Goal: Transaction & Acquisition: Purchase product/service

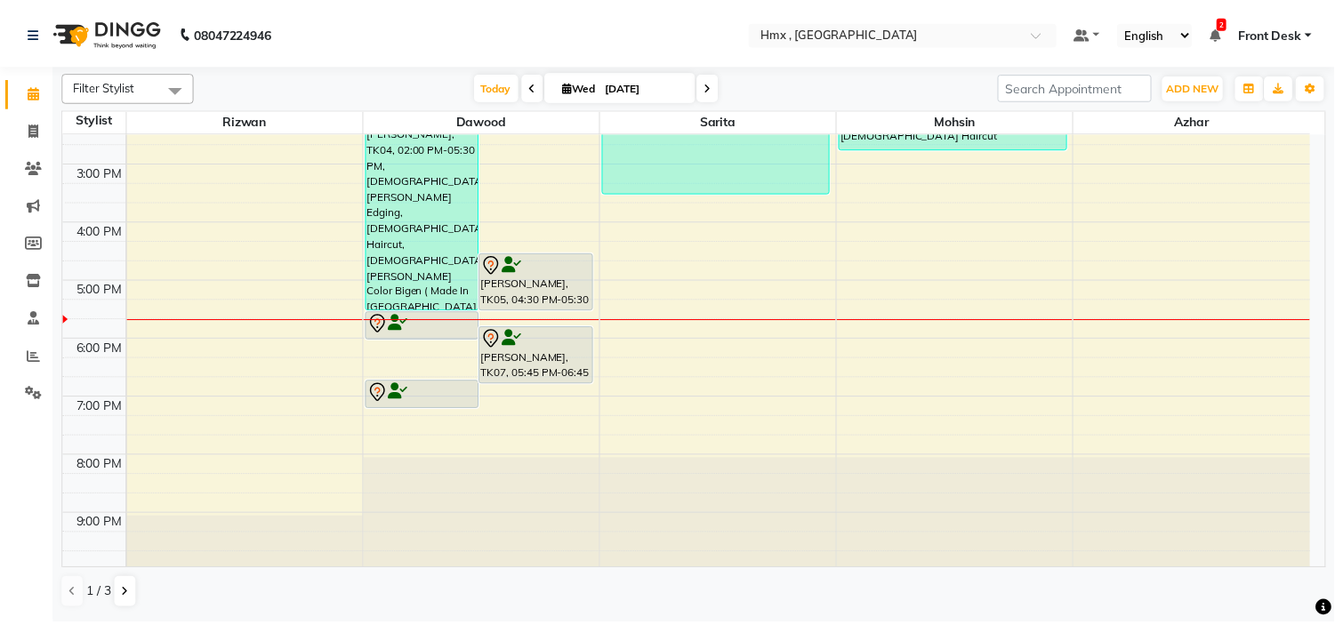
scroll to position [387, 0]
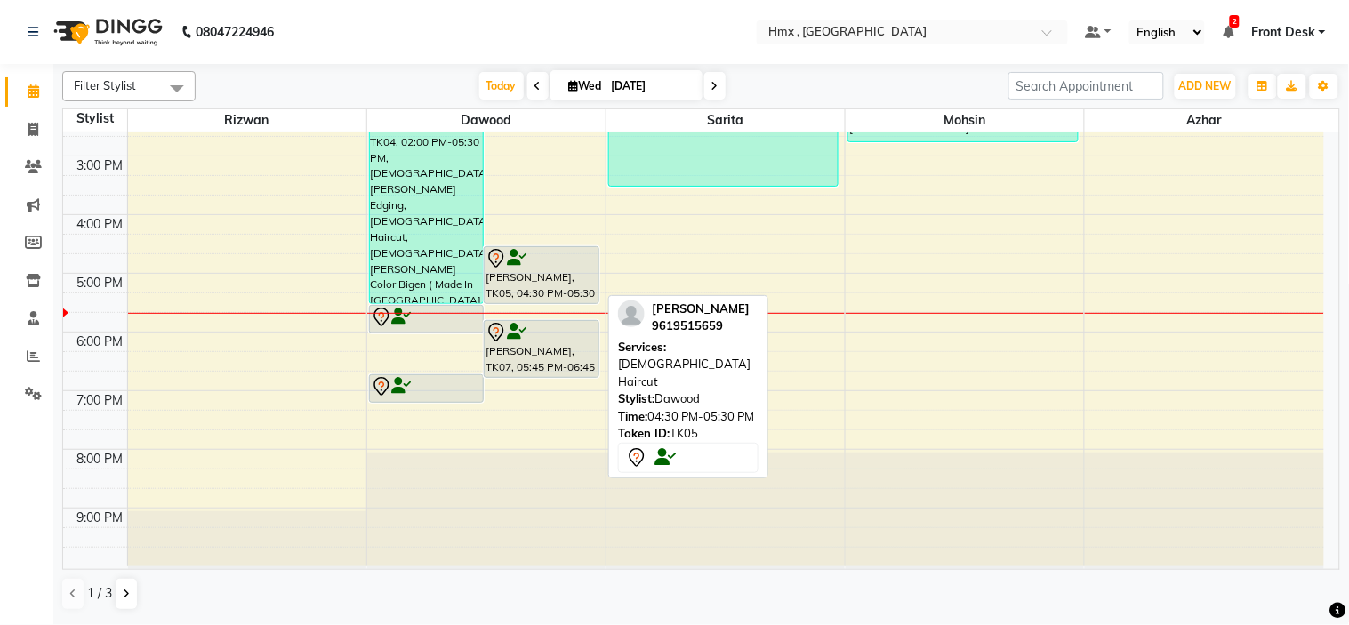
click at [558, 273] on div "[PERSON_NAME], TK05, 04:30 PM-05:30 PM, [DEMOGRAPHIC_DATA] Haircut" at bounding box center [542, 275] width 114 height 56
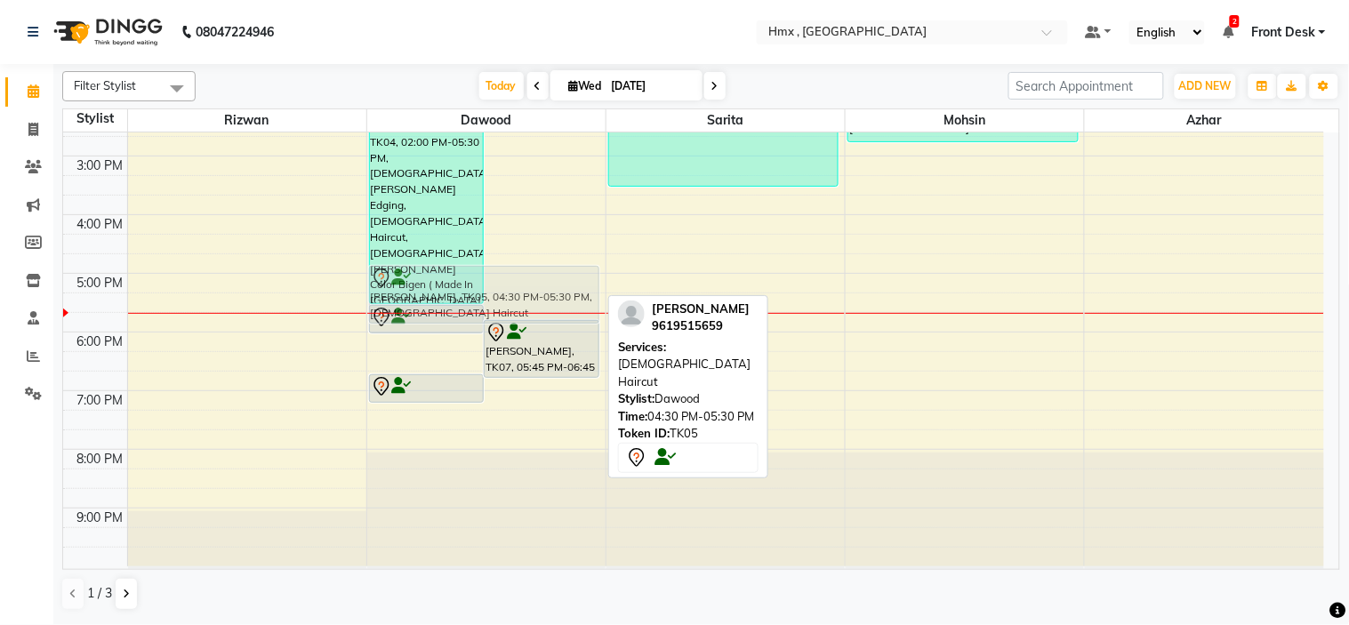
click at [531, 261] on div at bounding box center [542, 258] width 112 height 21
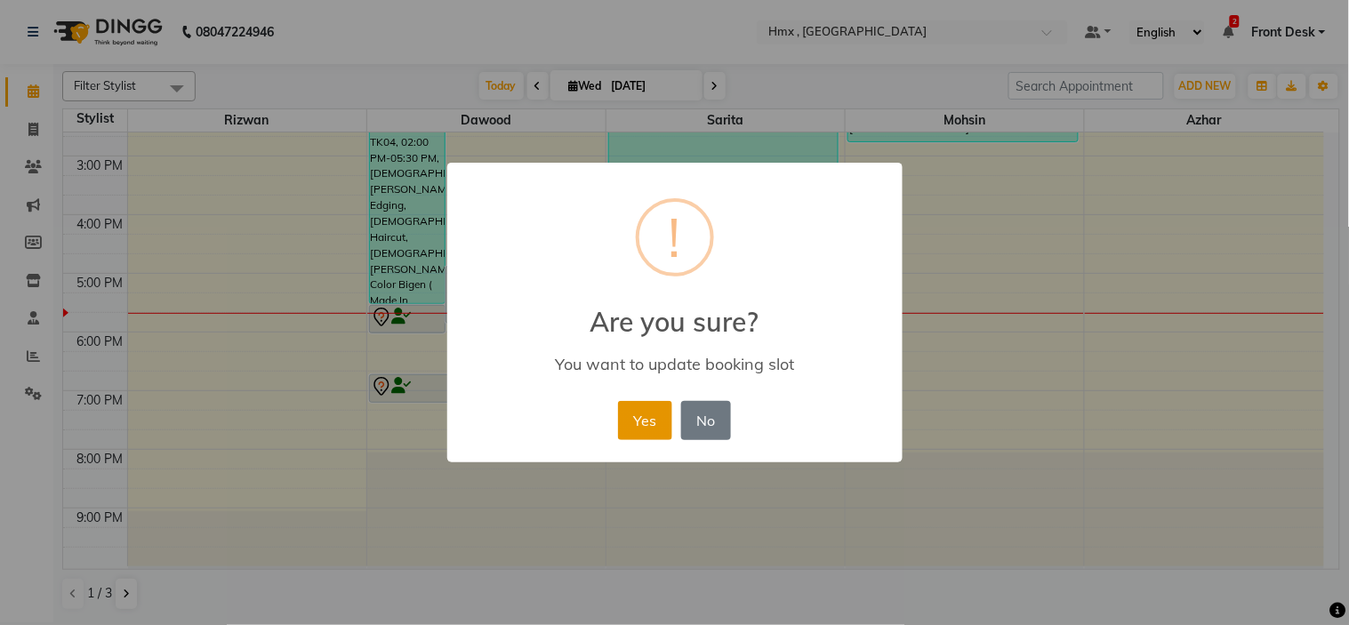
click at [633, 422] on button "Yes" at bounding box center [645, 420] width 54 height 39
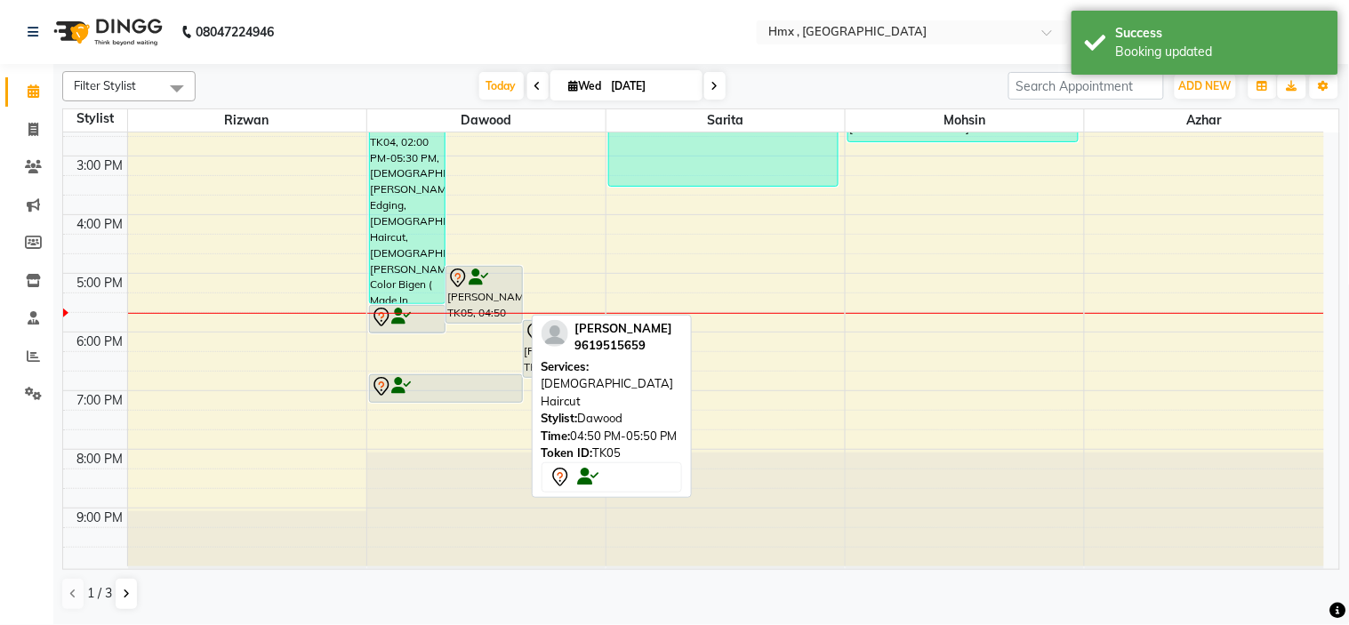
click at [478, 277] on icon at bounding box center [479, 277] width 20 height 1
click at [478, 293] on div "[PERSON_NAME], TK05, 04:50 PM-05:50 PM, [DEMOGRAPHIC_DATA] Haircut" at bounding box center [484, 295] width 76 height 56
select select "7"
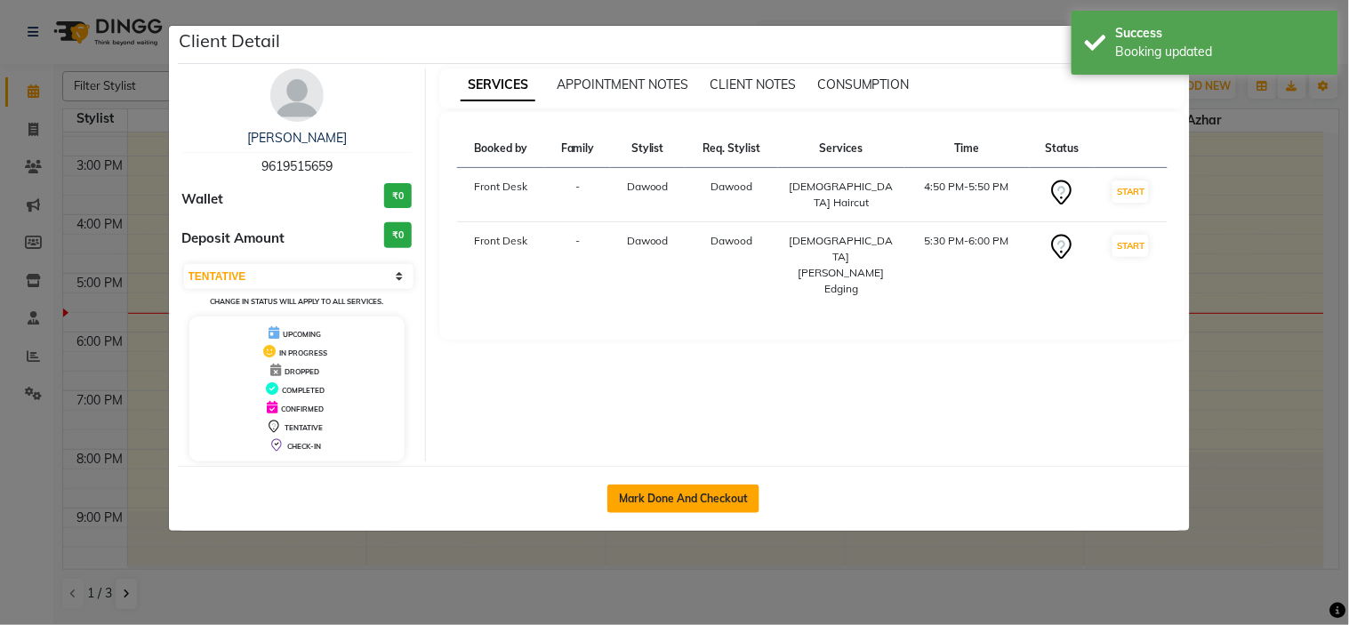
click at [687, 499] on button "Mark Done And Checkout" at bounding box center [683, 499] width 152 height 28
select select "service"
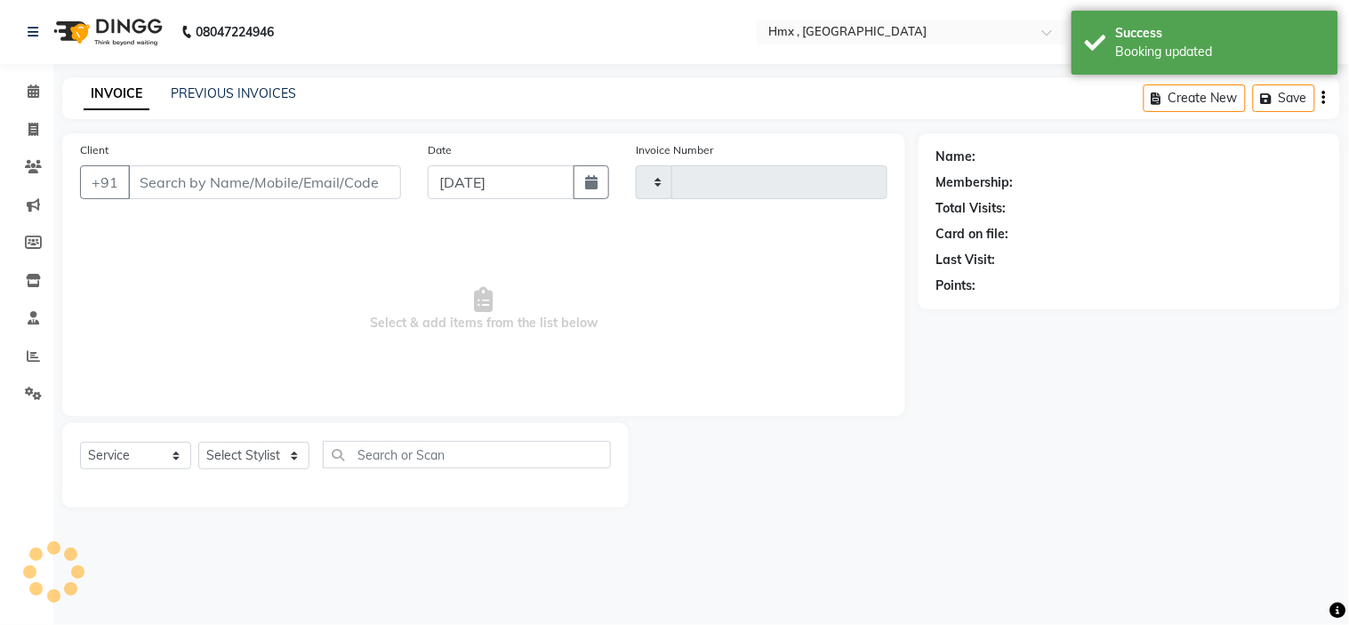
type input "1962"
select select "5711"
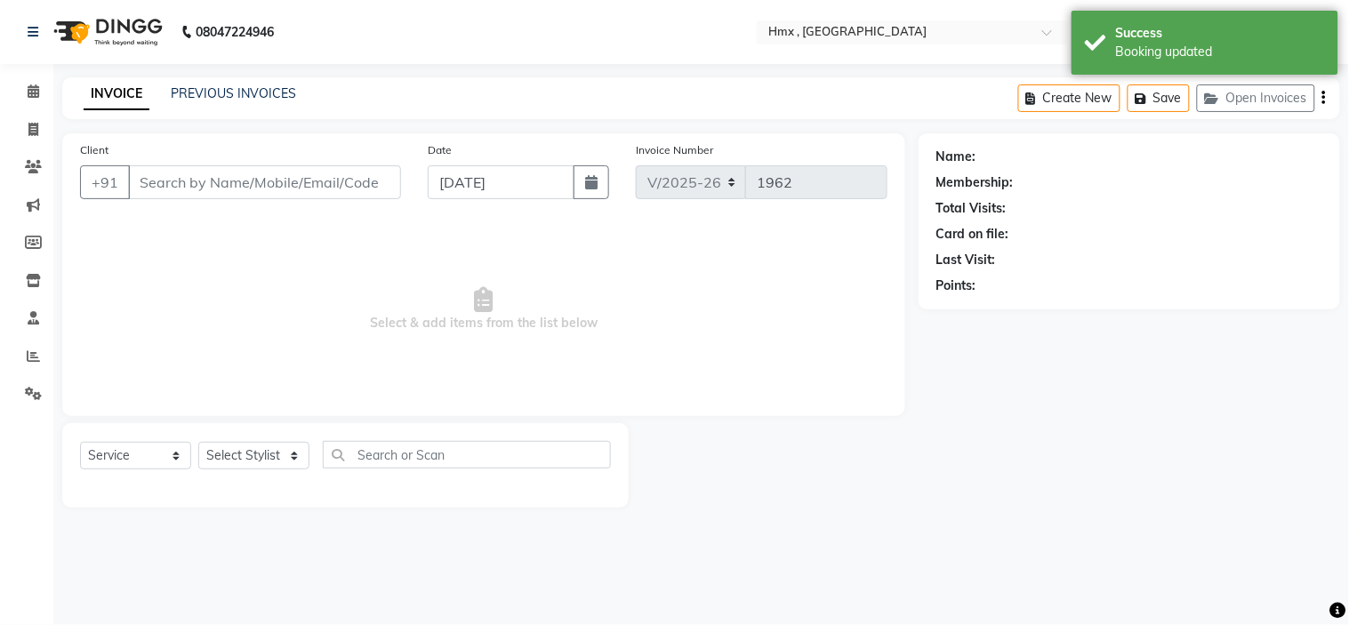
type input "9619515659"
select select "39095"
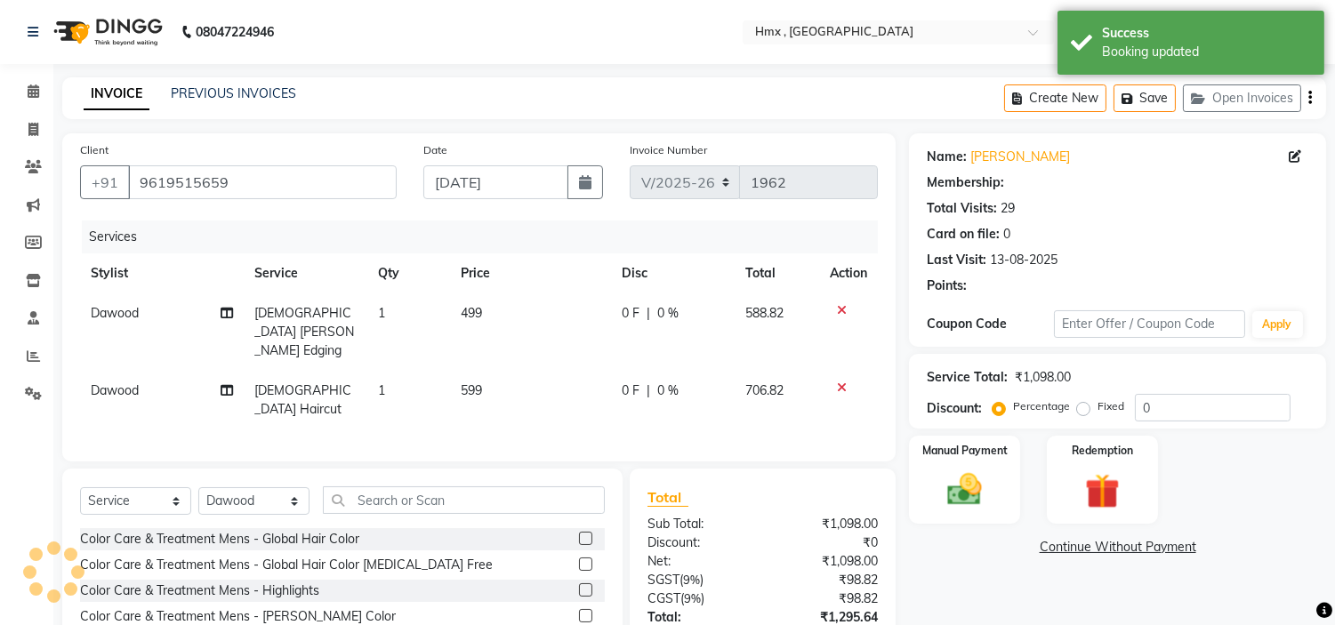
select select "1: Object"
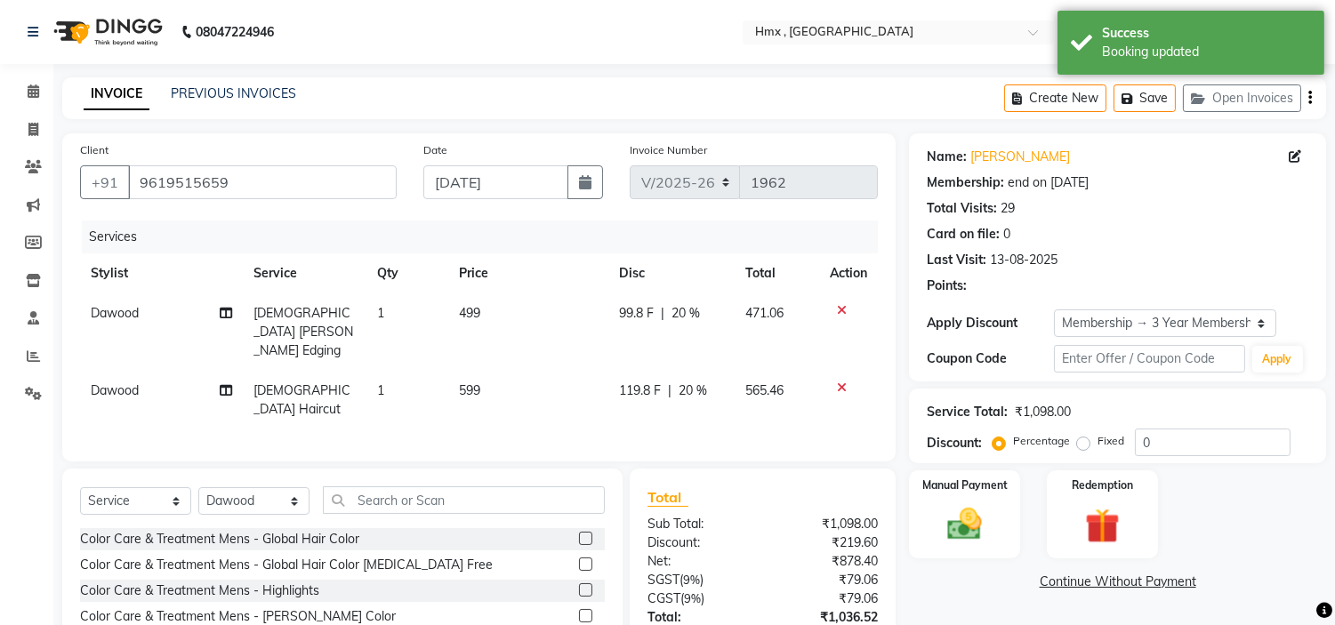
type input "20"
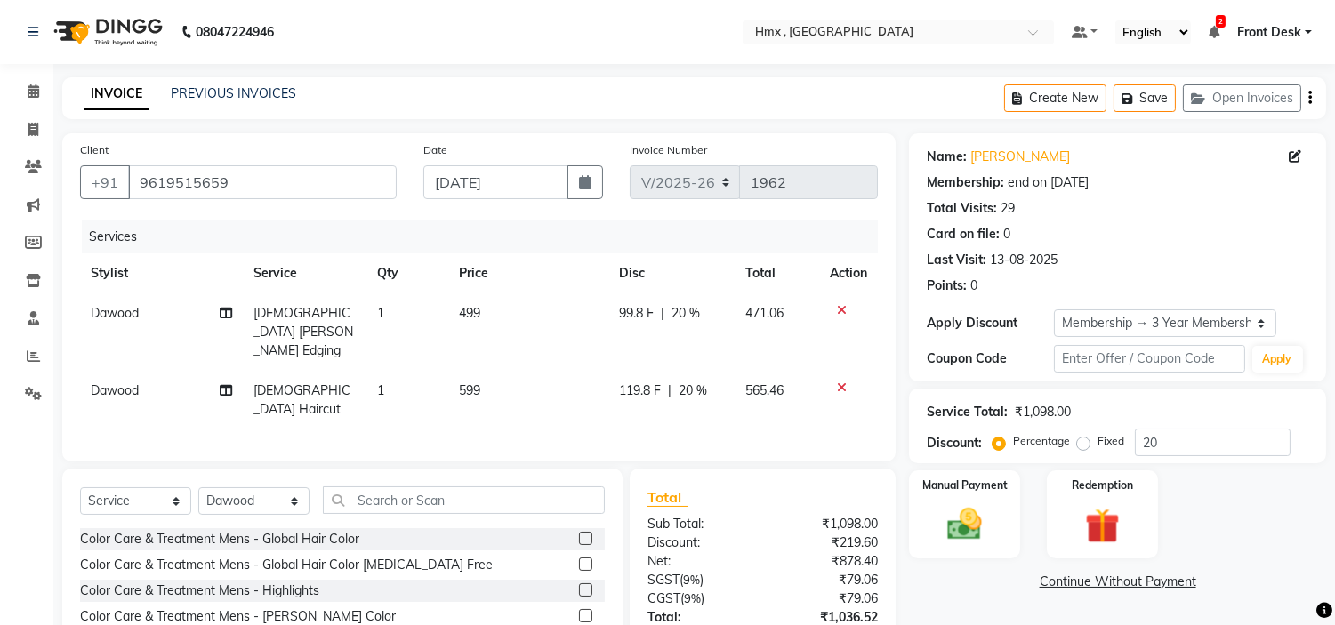
click at [467, 382] on span "599" at bounding box center [469, 390] width 21 height 16
select select "39095"
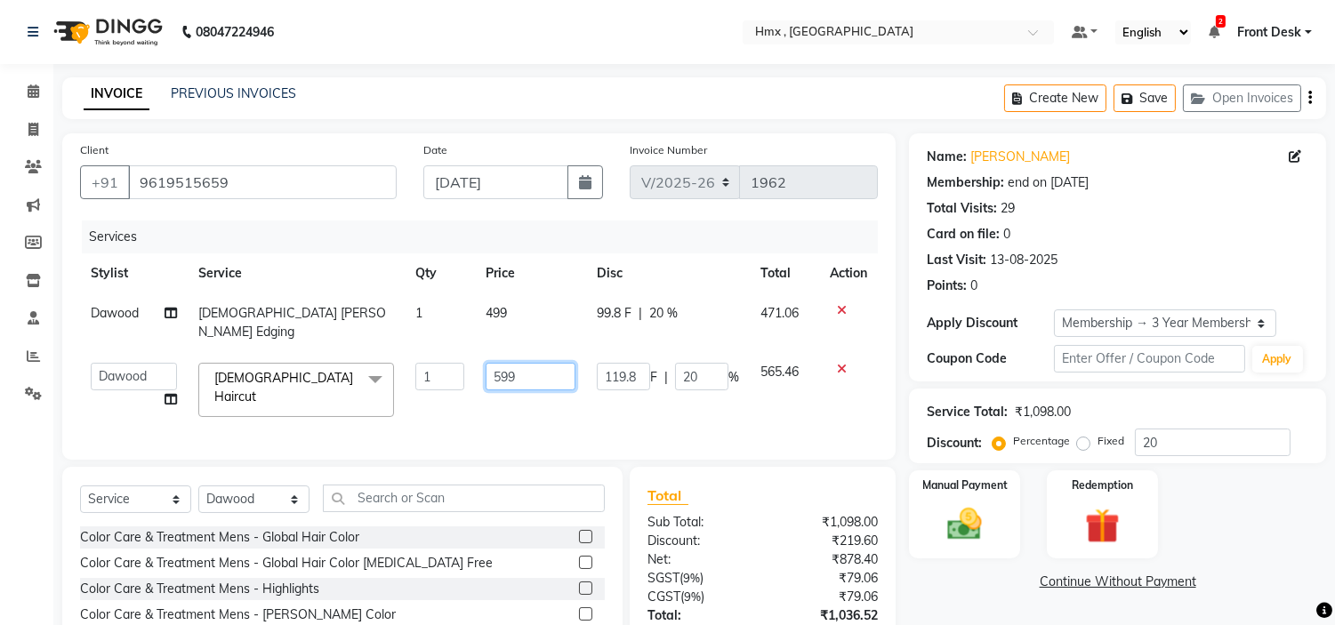
click at [501, 368] on input "599" at bounding box center [530, 377] width 89 height 28
type input "799"
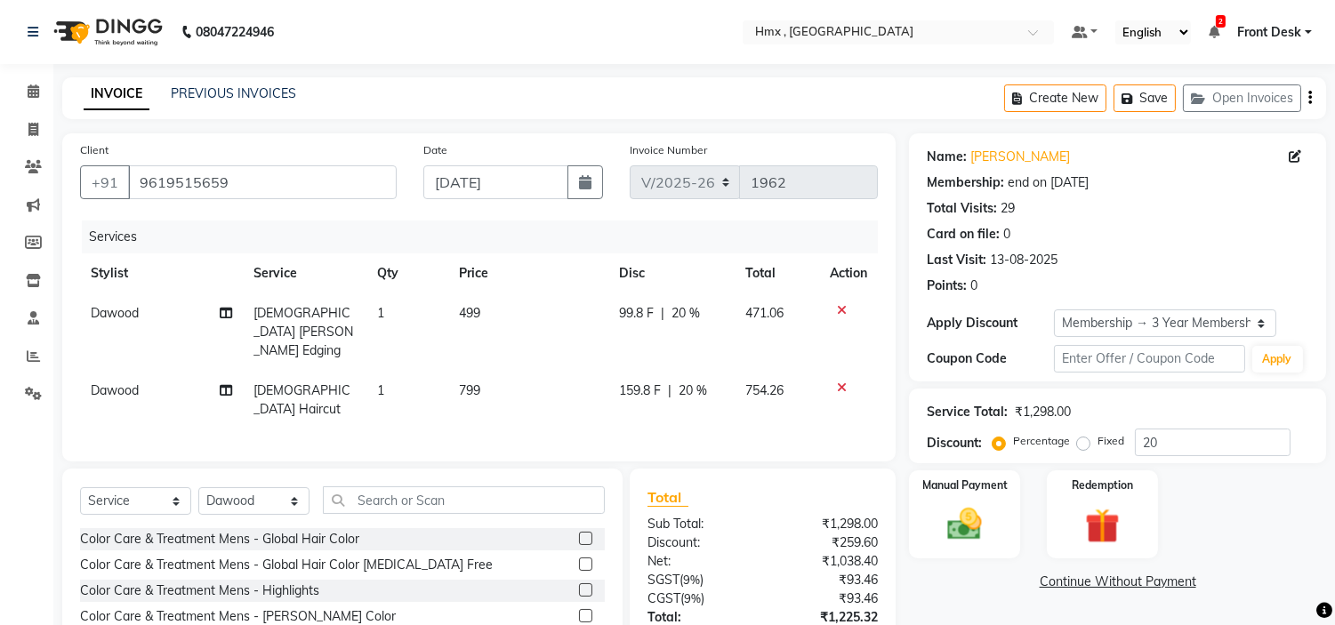
scroll to position [109, 0]
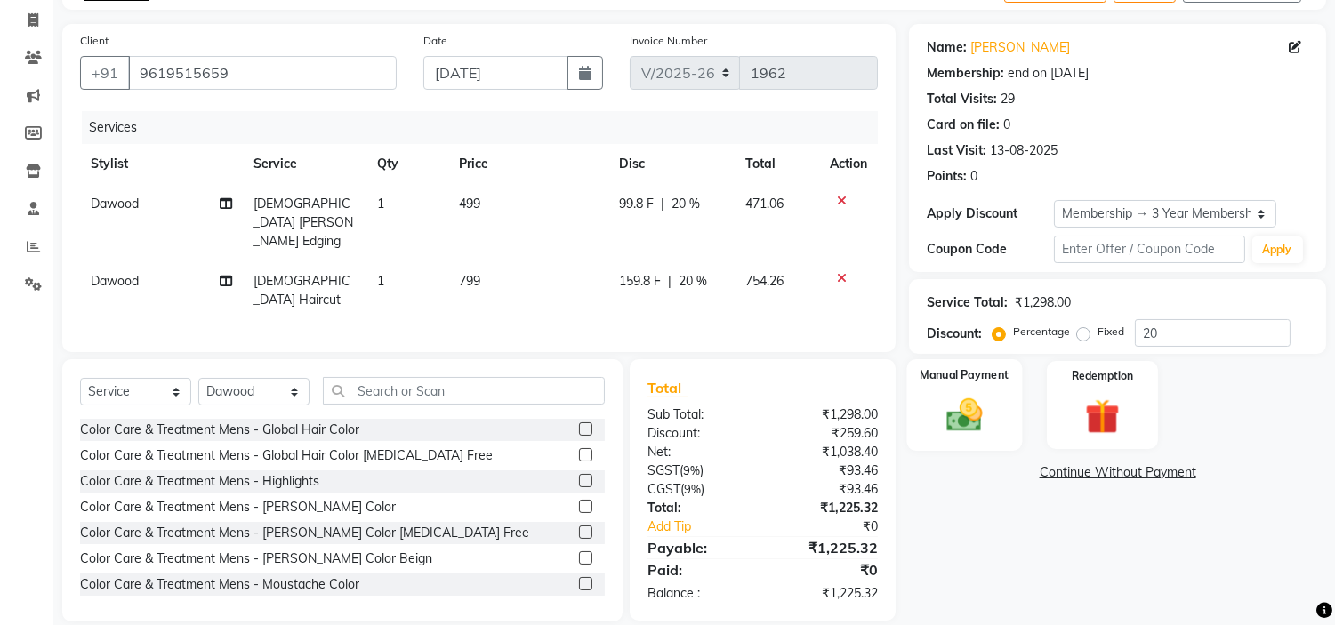
click at [968, 422] on img at bounding box center [965, 416] width 59 height 42
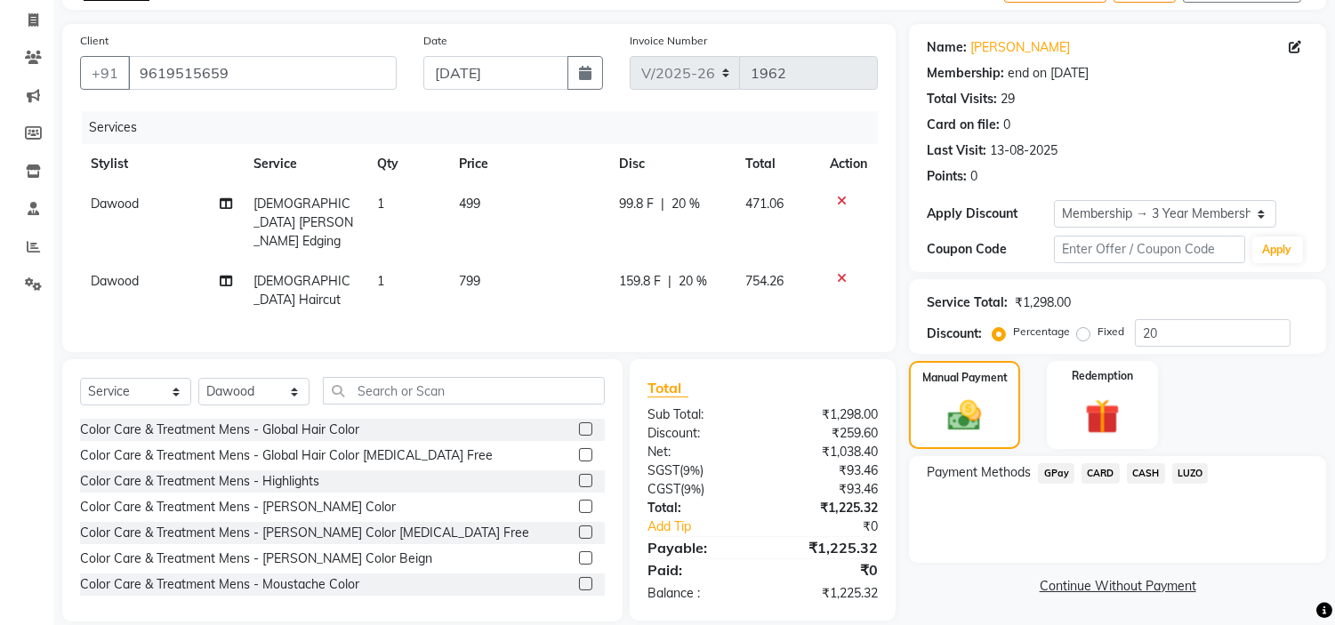
click at [1144, 471] on span "CASH" at bounding box center [1146, 473] width 38 height 20
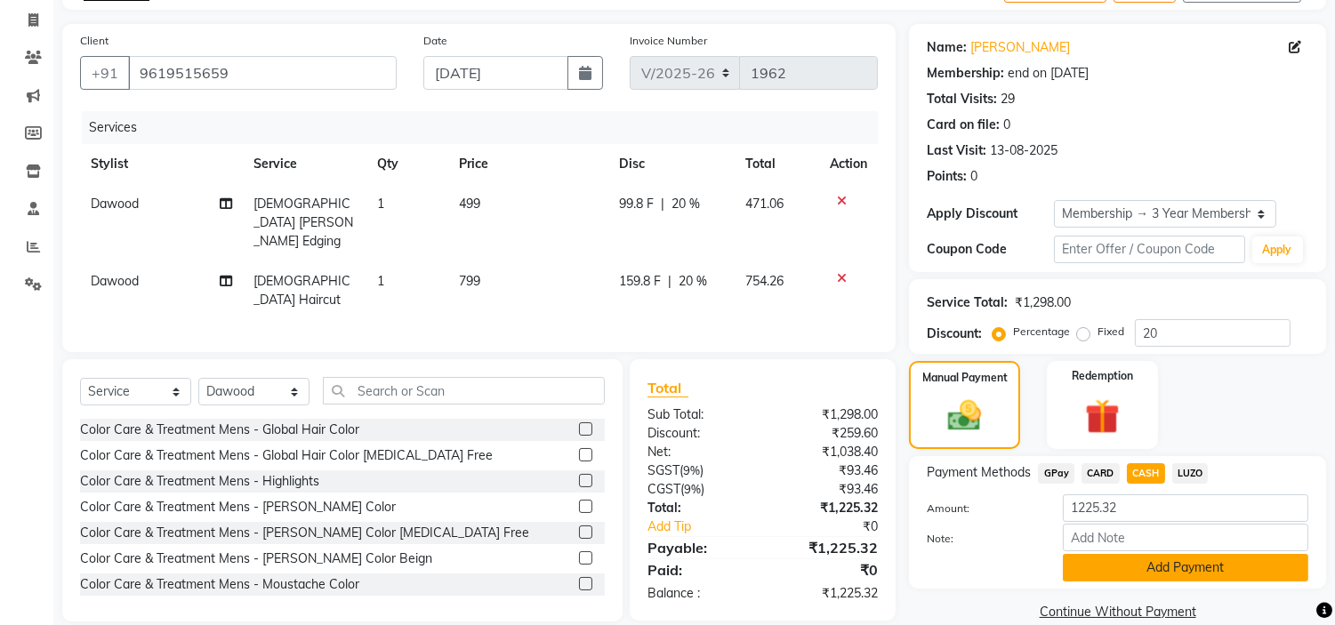
click at [1143, 571] on button "Add Payment" at bounding box center [1185, 568] width 245 height 28
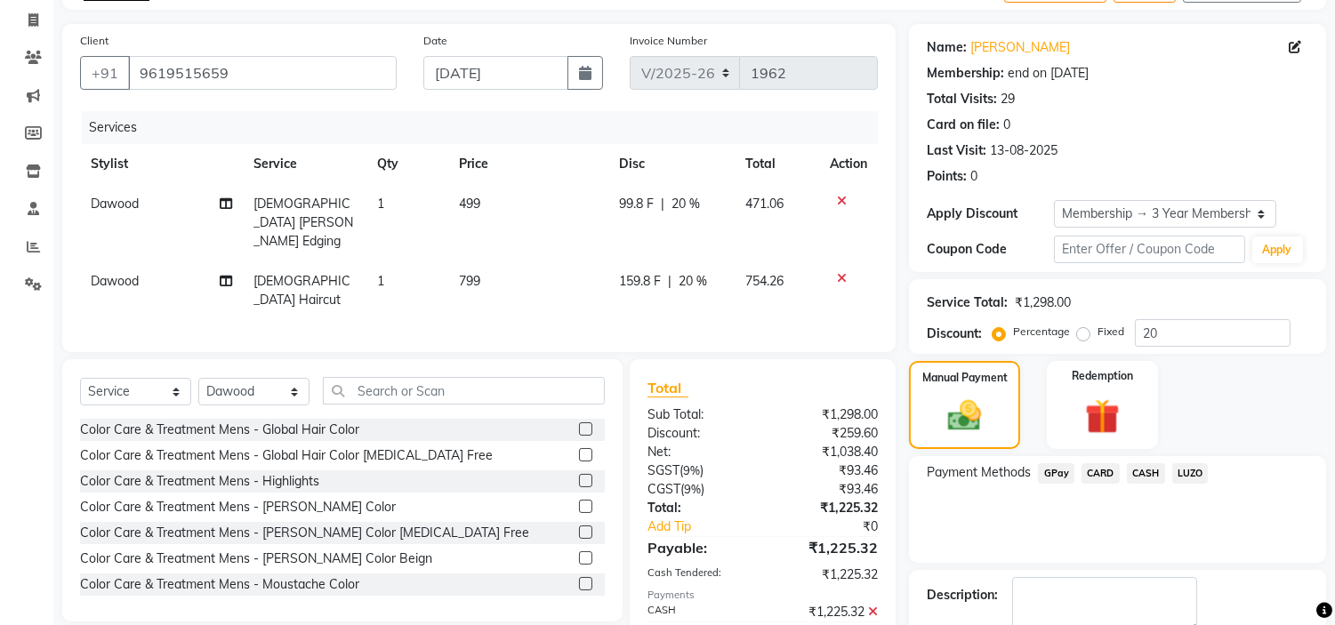
scroll to position [210, 0]
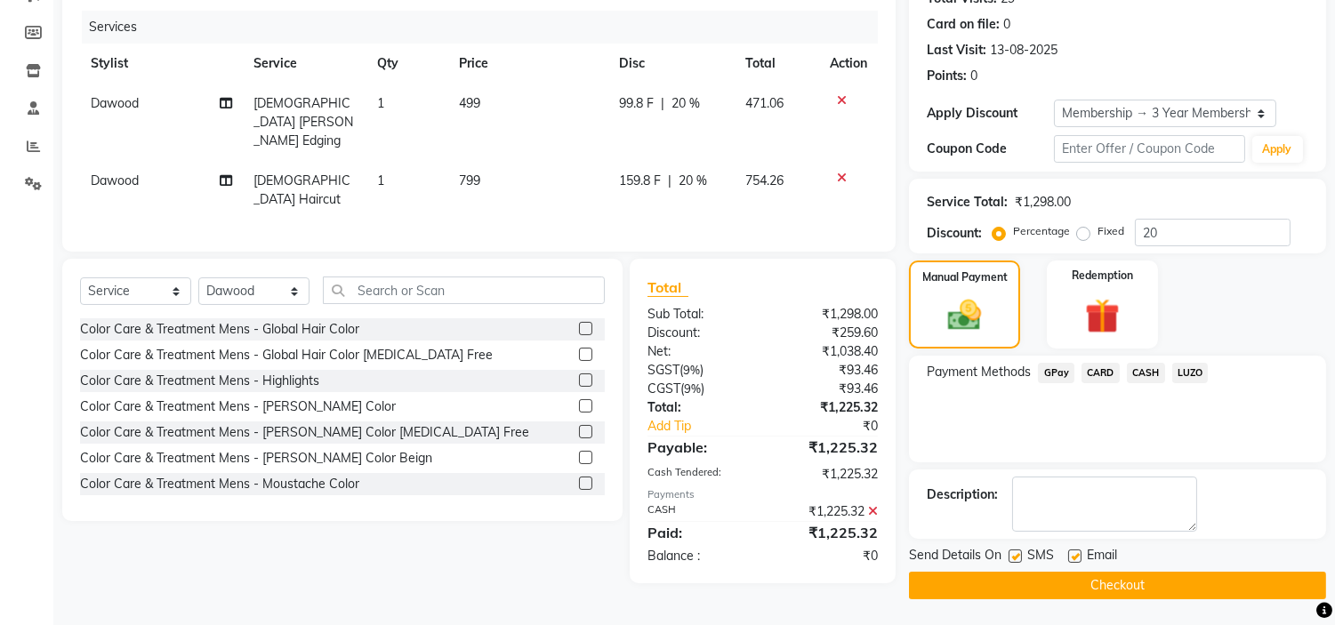
click at [1134, 590] on button "Checkout" at bounding box center [1117, 586] width 417 height 28
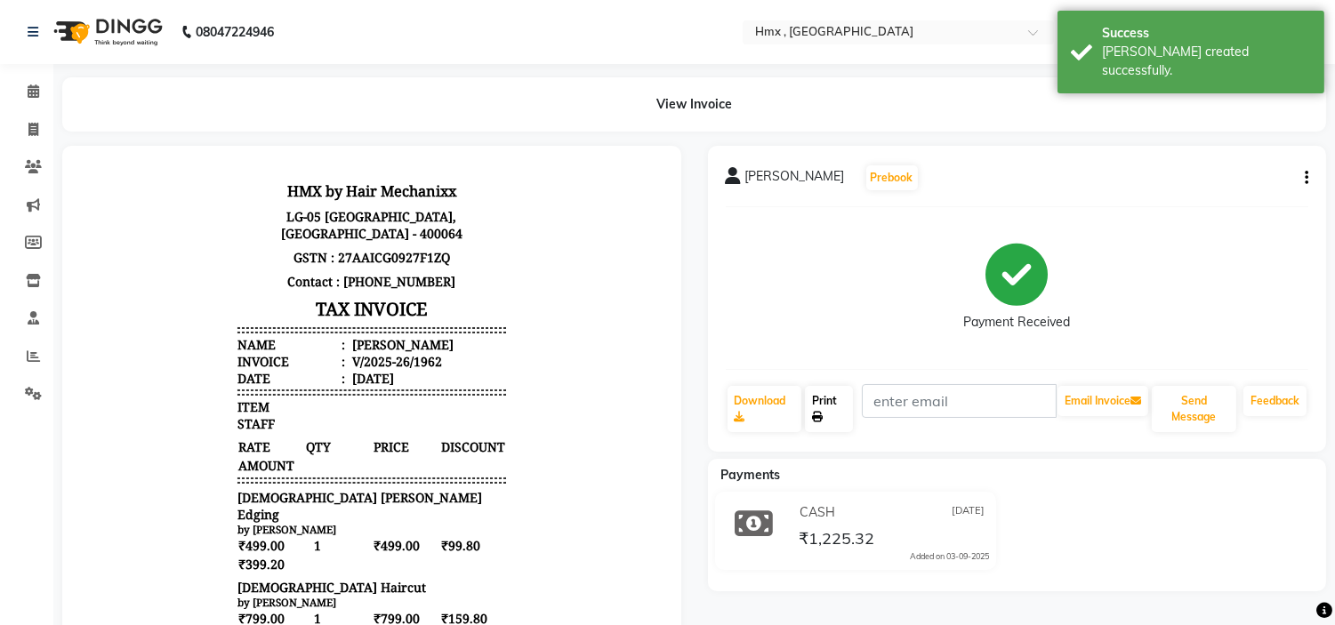
click at [824, 403] on link "Print" at bounding box center [829, 409] width 48 height 46
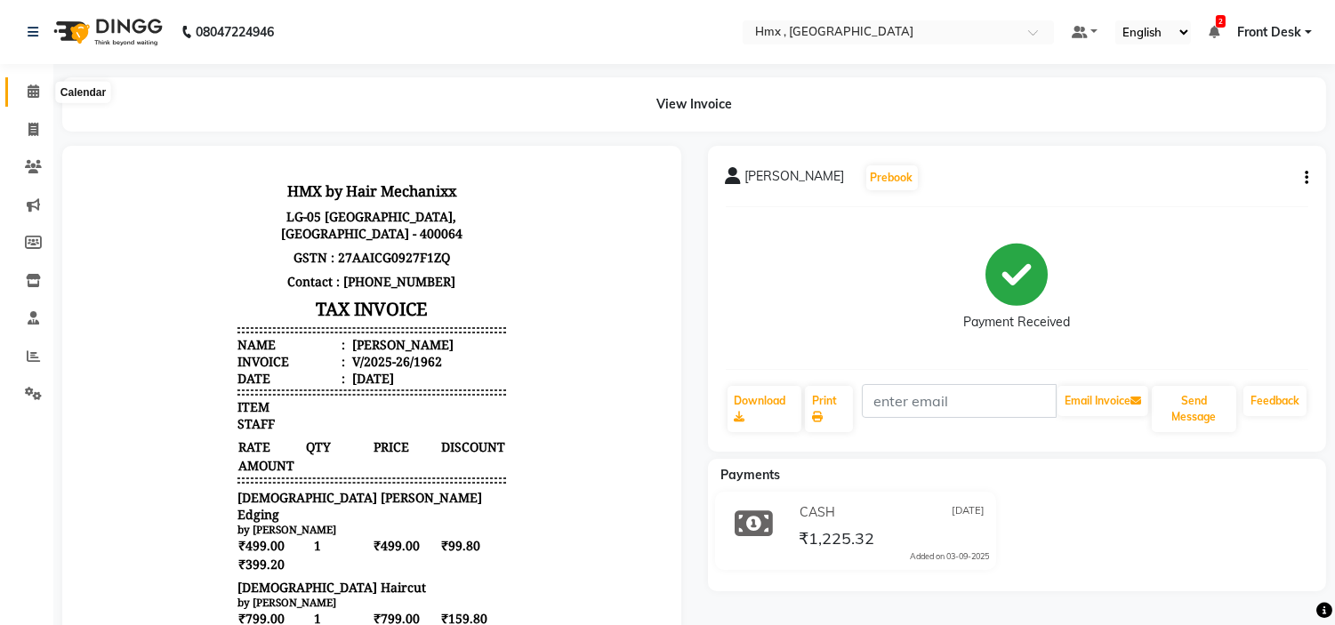
click at [33, 90] on icon at bounding box center [34, 90] width 12 height 13
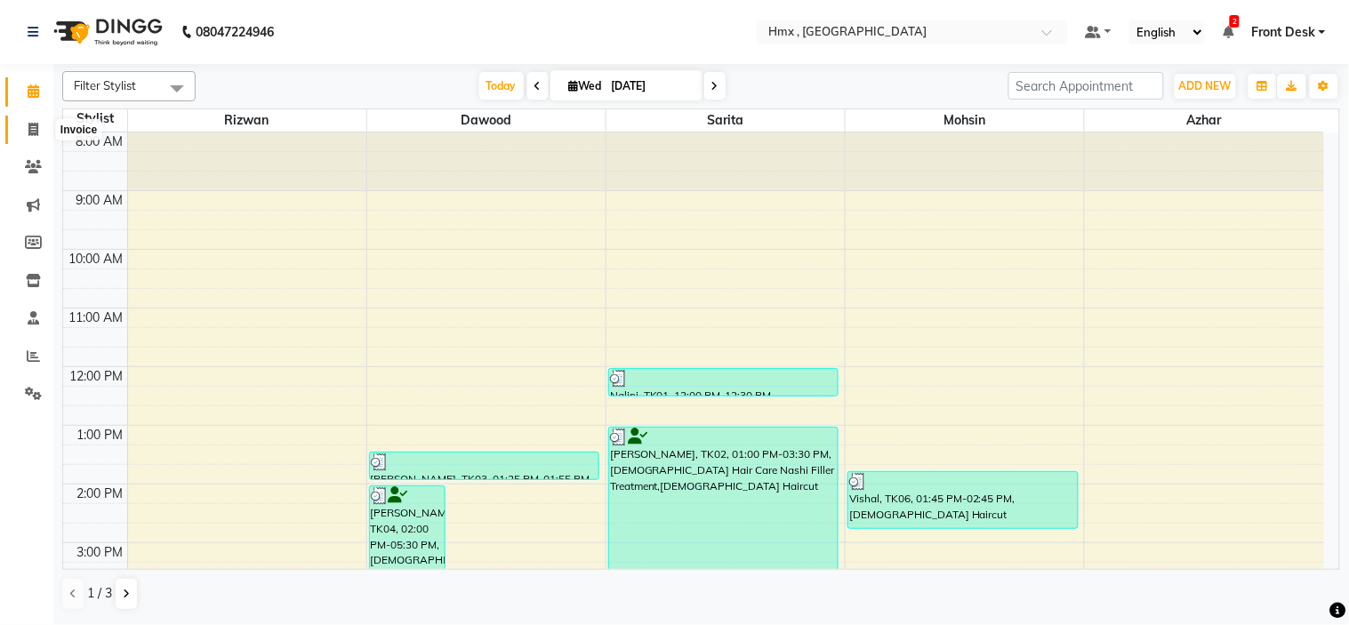
click at [33, 131] on icon at bounding box center [33, 129] width 10 height 13
select select "service"
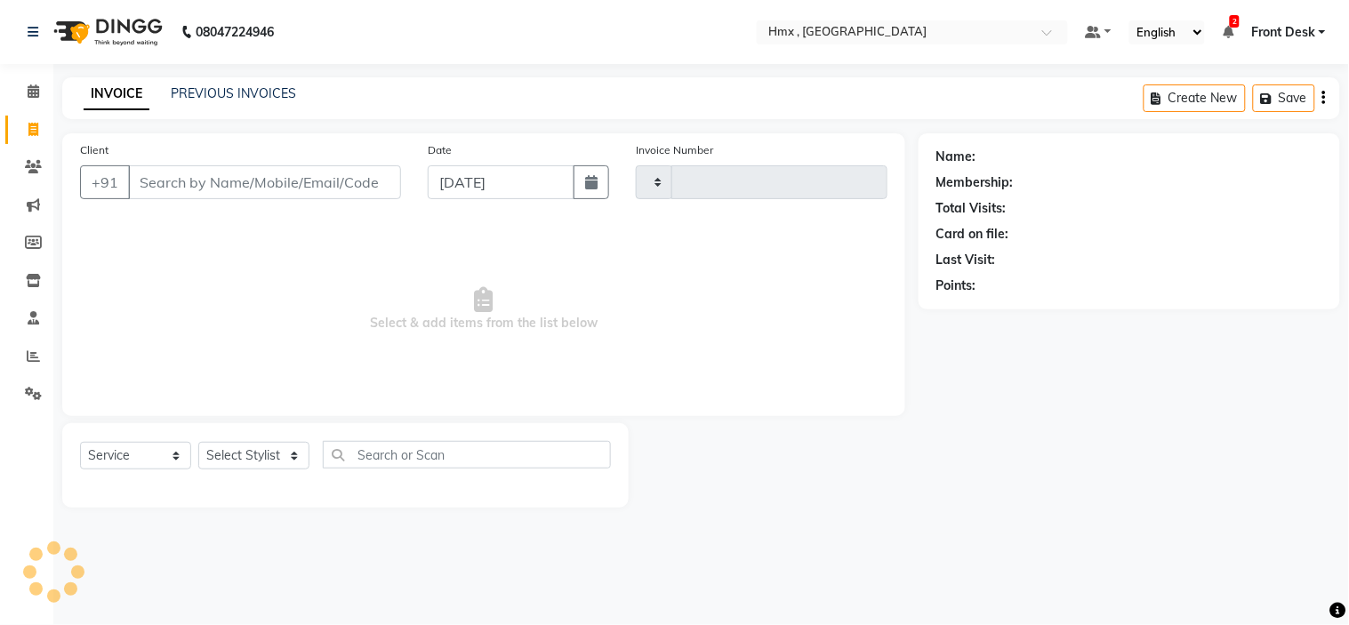
type input "1963"
select select "5711"
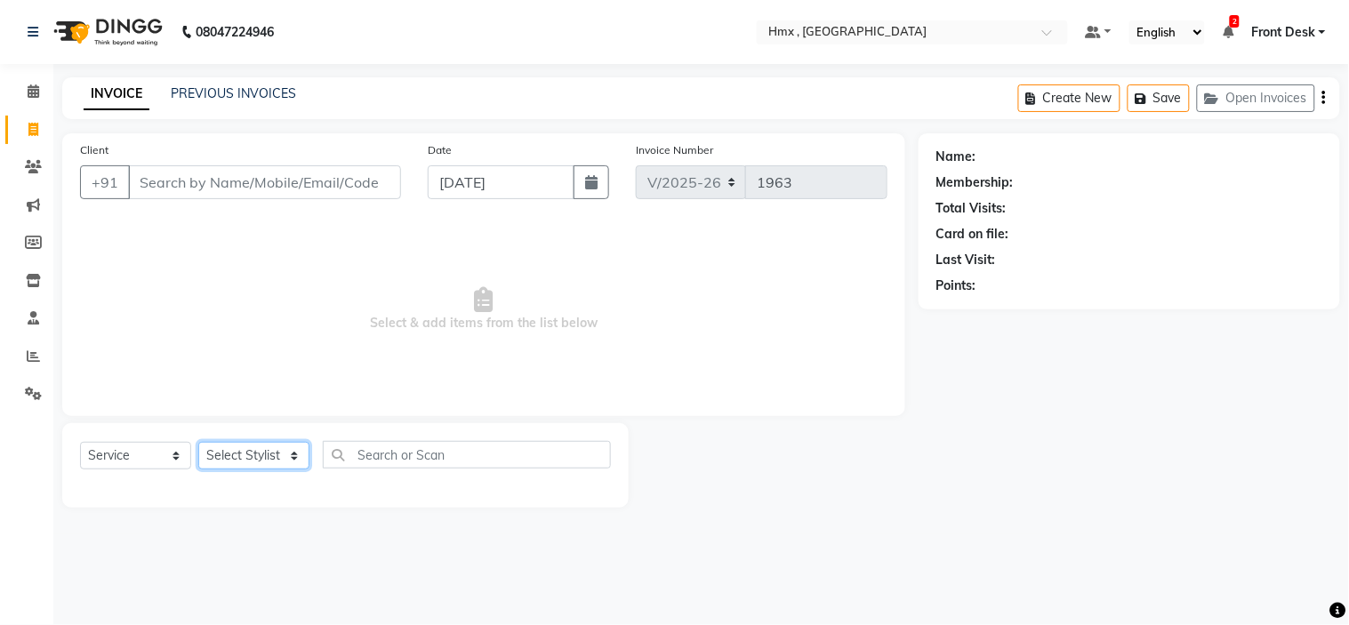
drag, startPoint x: 217, startPoint y: 451, endPoint x: 226, endPoint y: 447, distance: 9.6
click at [217, 452] on select "Select Stylist [PERSON_NAME] [PERSON_NAME] Front Desk Kaikasha [PERSON_NAME] [P…" at bounding box center [253, 456] width 111 height 28
select select "39098"
click at [198, 443] on select "Select Stylist [PERSON_NAME] [PERSON_NAME] Front Desk Kaikasha [PERSON_NAME] [P…" at bounding box center [253, 456] width 111 height 28
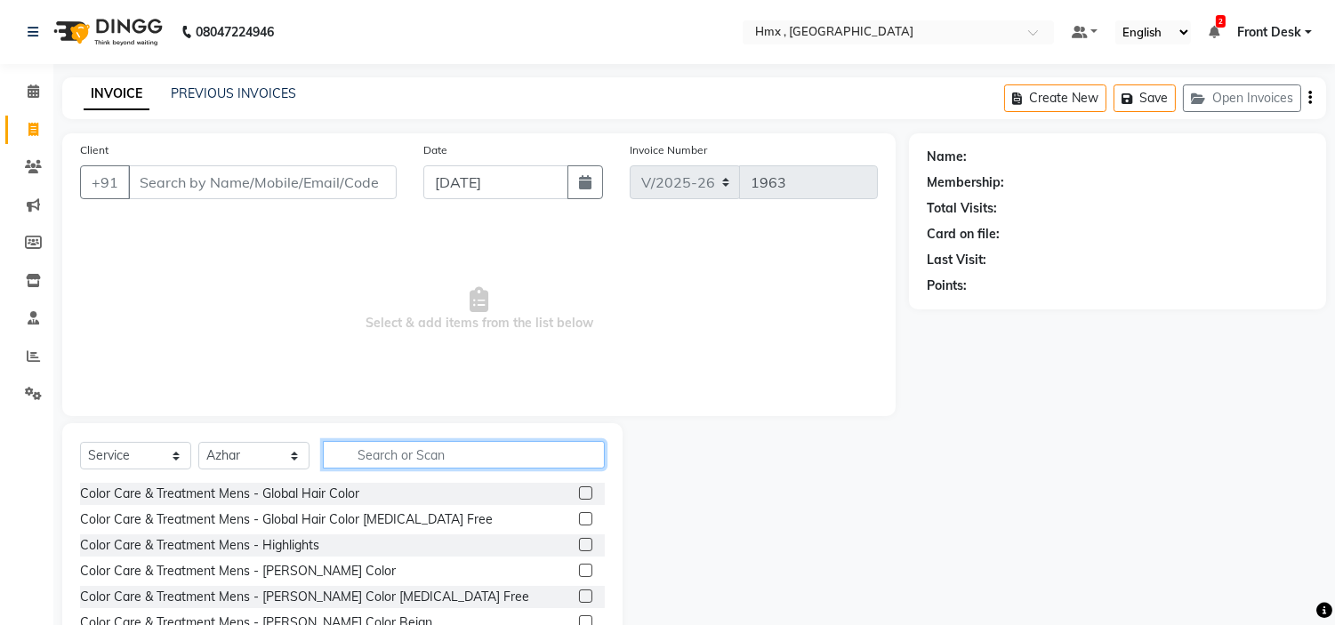
click at [411, 448] on input "text" at bounding box center [464, 455] width 282 height 28
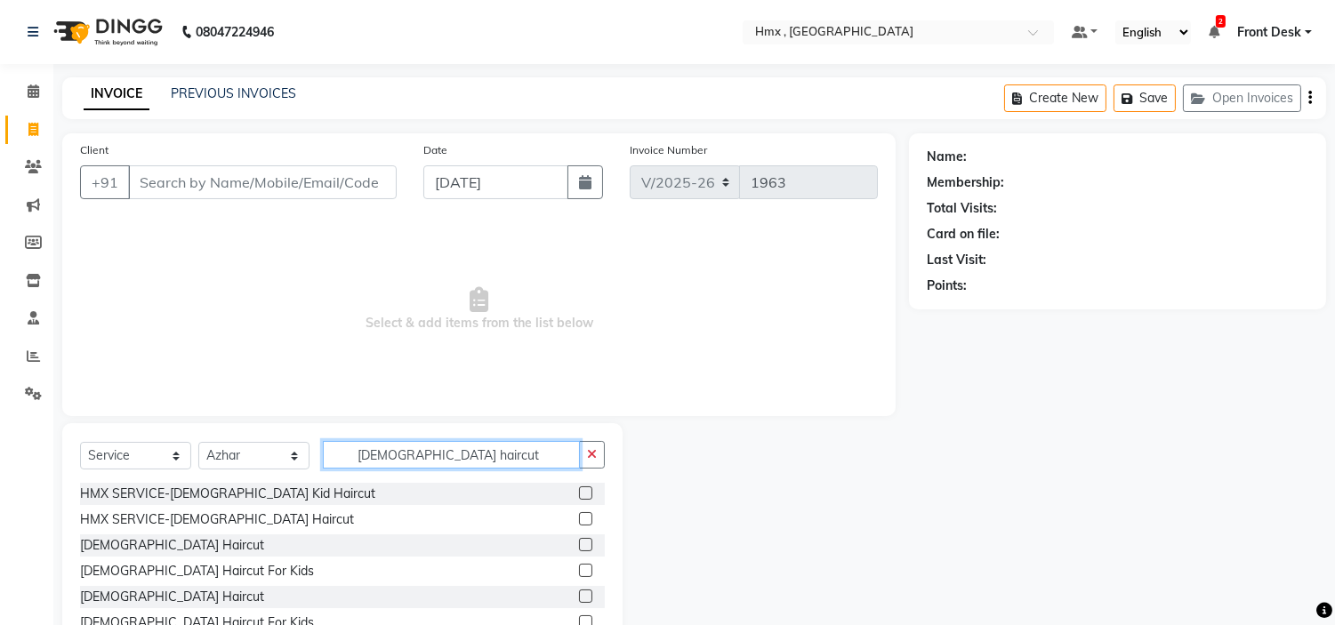
type input "[DEMOGRAPHIC_DATA] haircut"
click at [583, 548] on label at bounding box center [585, 544] width 13 height 13
click at [583, 548] on input "checkbox" at bounding box center [585, 546] width 12 height 12
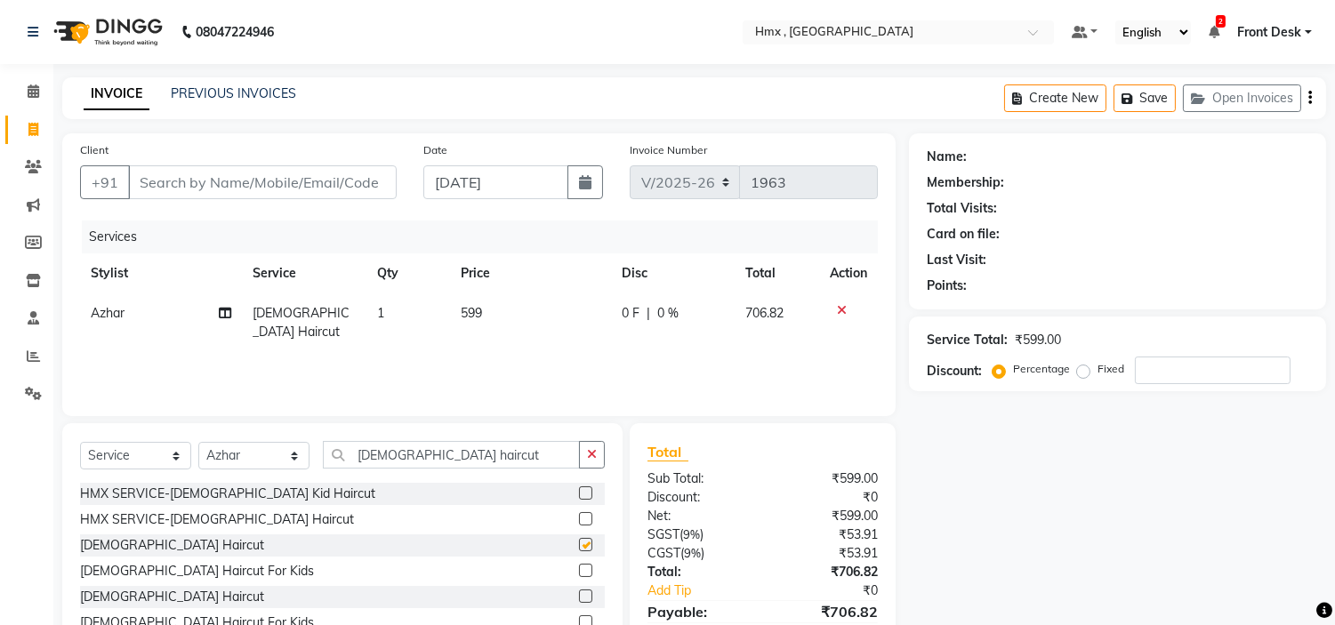
checkbox input "false"
click at [449, 457] on input "[DEMOGRAPHIC_DATA] haircut" at bounding box center [451, 455] width 257 height 28
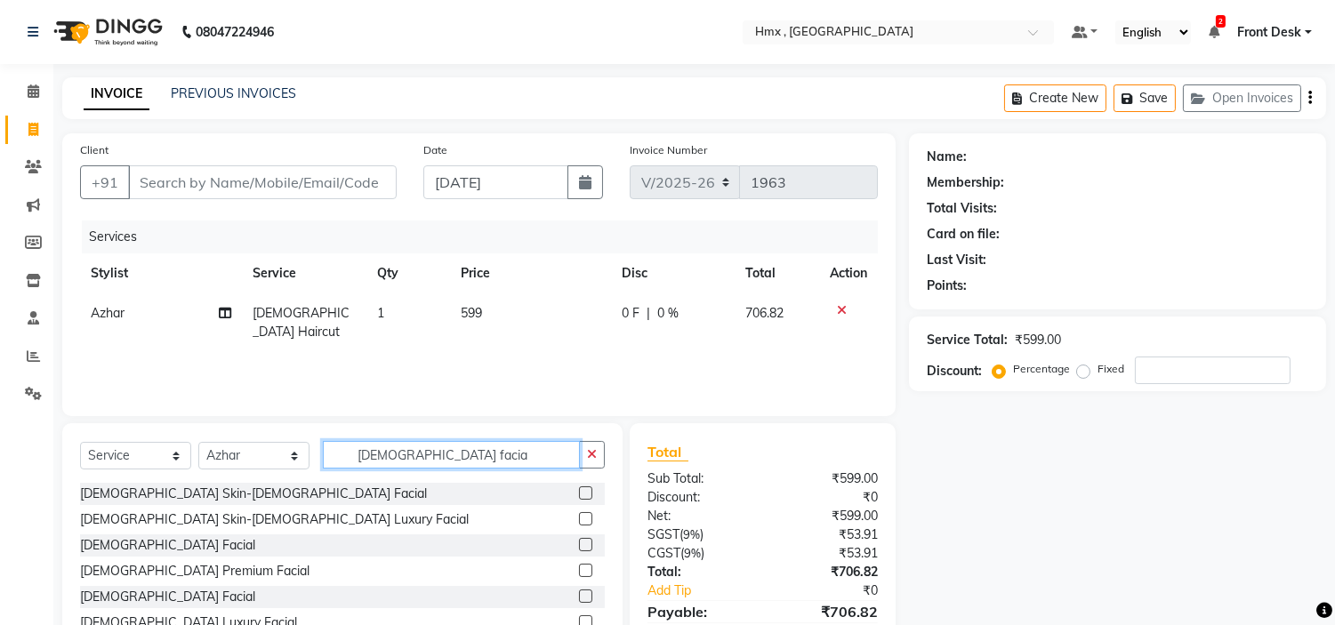
type input "[DEMOGRAPHIC_DATA] facia"
click at [581, 543] on label at bounding box center [585, 544] width 13 height 13
click at [581, 543] on input "checkbox" at bounding box center [585, 546] width 12 height 12
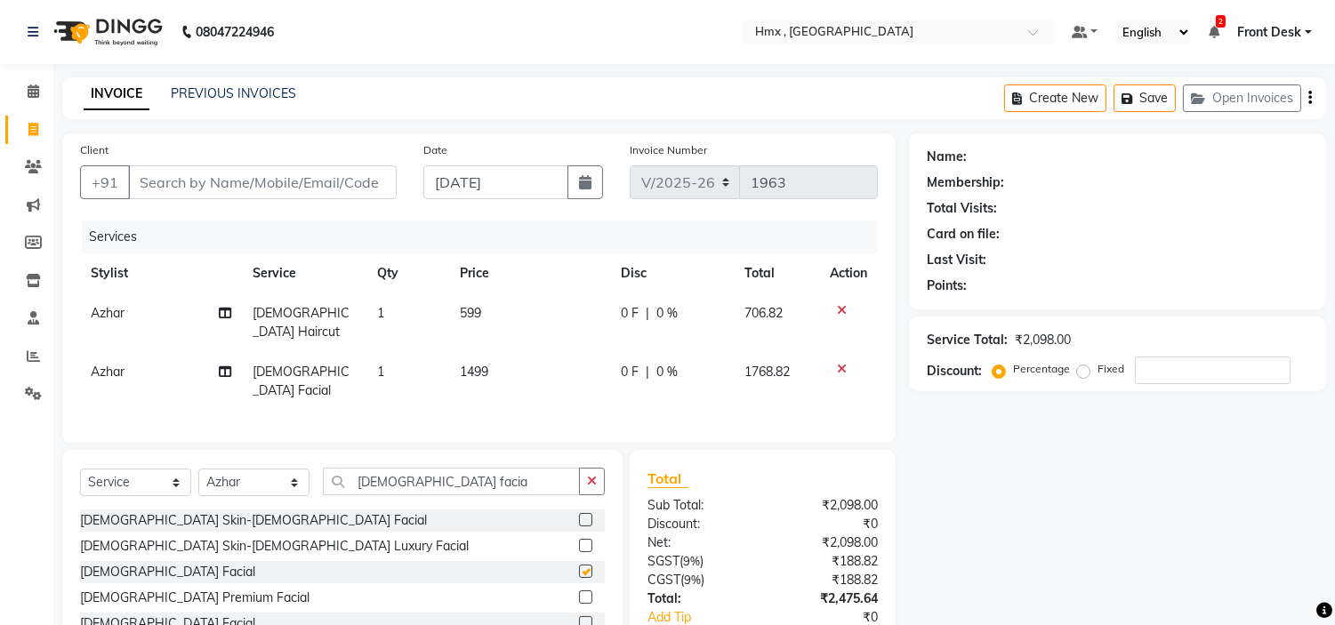
checkbox input "false"
click at [433, 468] on input "[DEMOGRAPHIC_DATA] facia" at bounding box center [451, 482] width 257 height 28
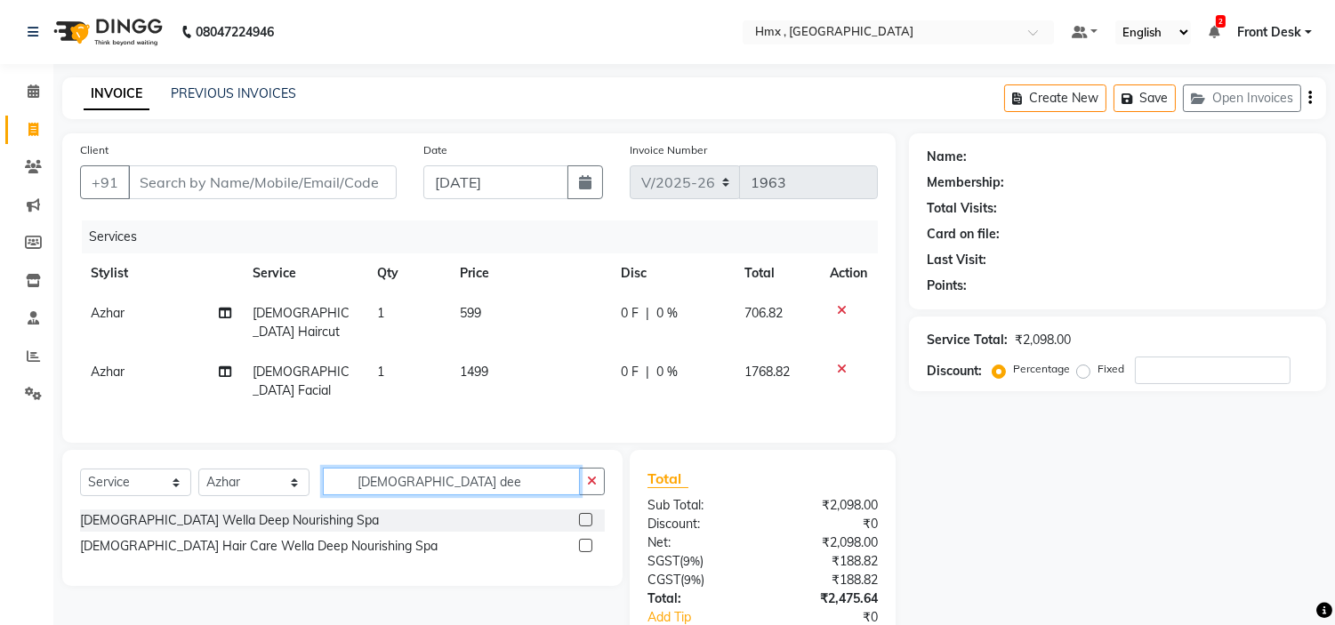
type input "[DEMOGRAPHIC_DATA] dee"
click at [582, 513] on label at bounding box center [585, 519] width 13 height 13
click at [582, 515] on input "checkbox" at bounding box center [585, 521] width 12 height 12
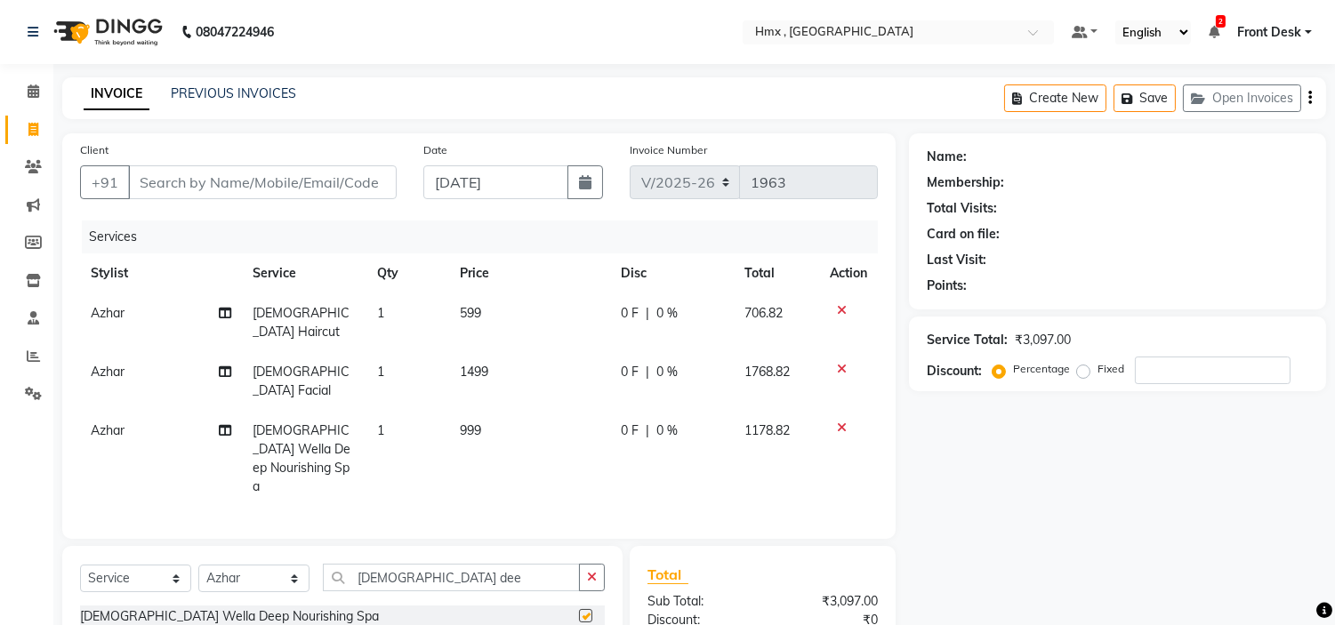
checkbox input "false"
click at [273, 176] on input "Client" at bounding box center [262, 182] width 269 height 34
click at [468, 323] on td "599" at bounding box center [529, 322] width 161 height 59
select select "39098"
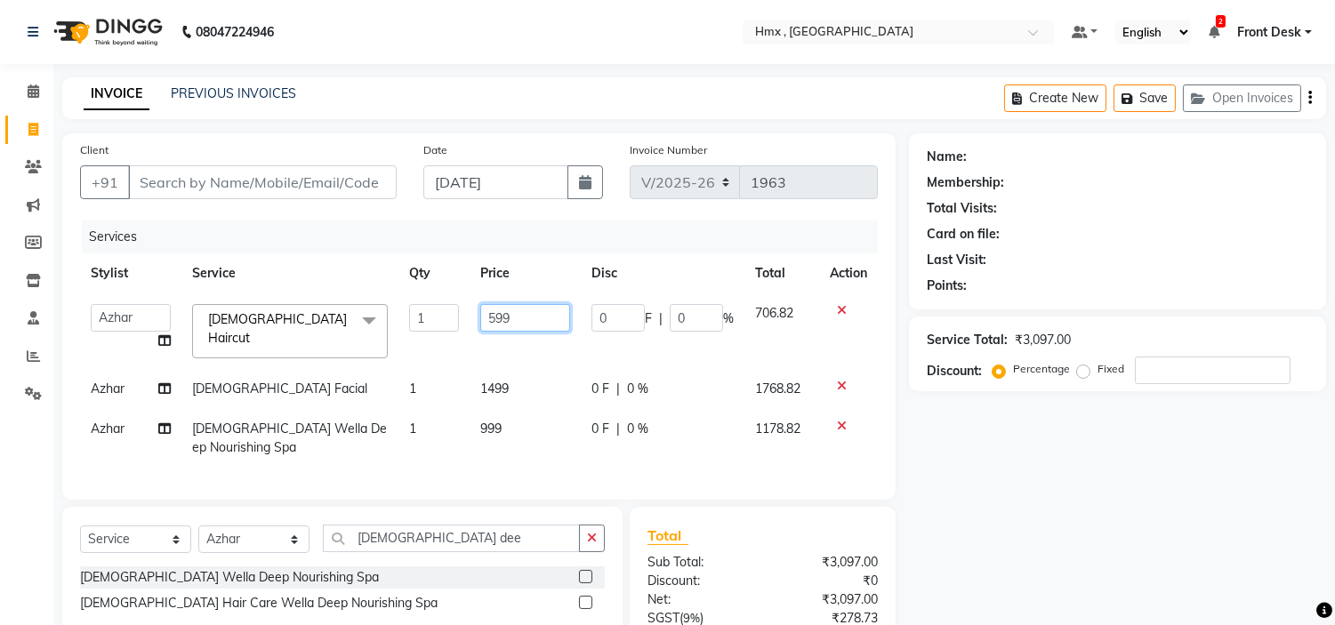
click at [494, 315] on input "599" at bounding box center [525, 318] width 90 height 28
type input "799"
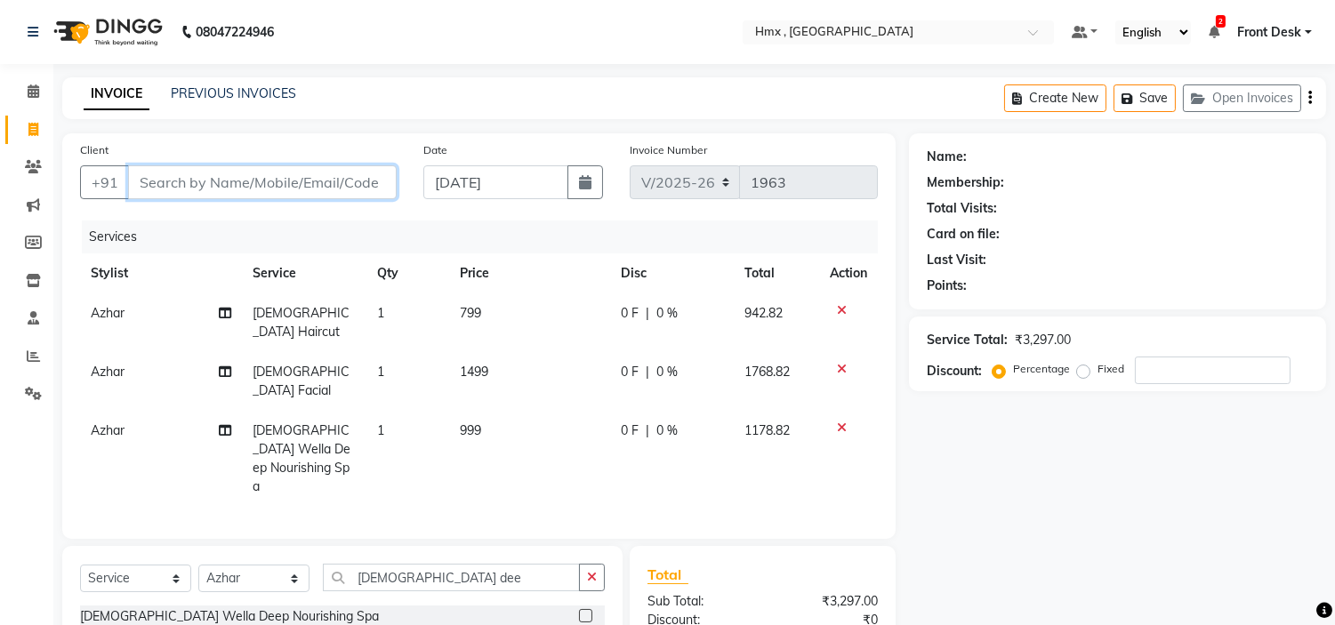
click at [299, 165] on input "Client" at bounding box center [262, 182] width 269 height 34
type input "9"
type input "0"
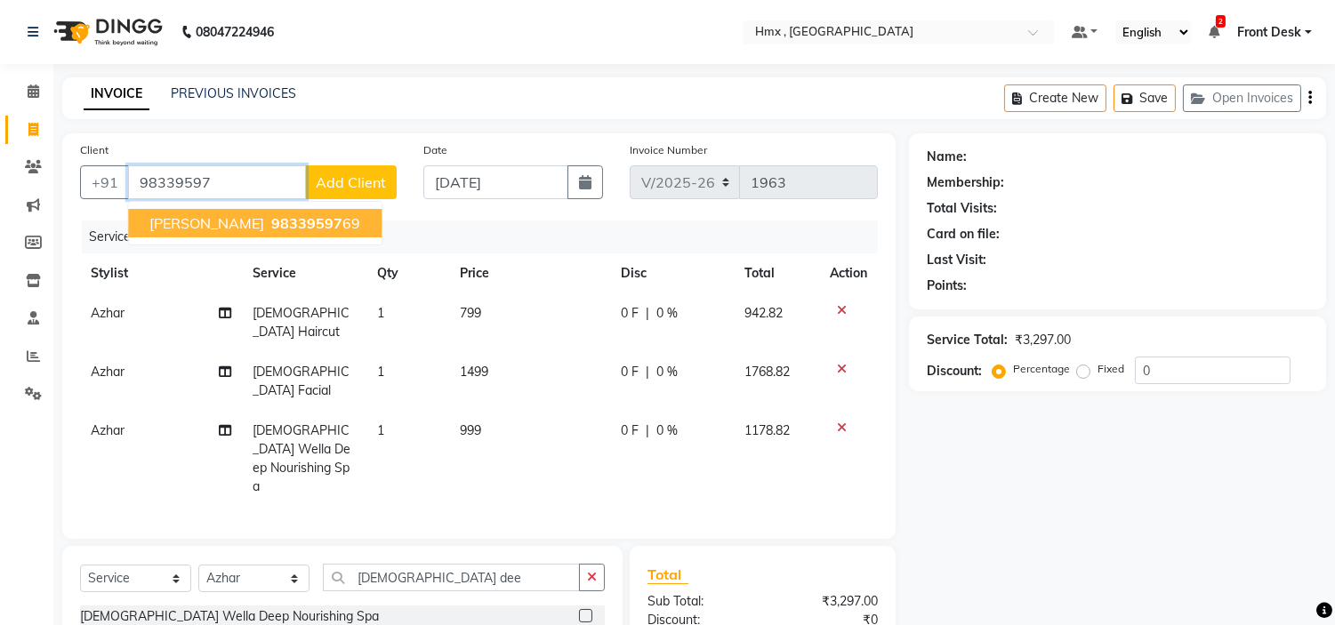
drag, startPoint x: 243, startPoint y: 225, endPoint x: 293, endPoint y: 245, distance: 54.3
click at [271, 229] on span "98339597" at bounding box center [306, 223] width 71 height 18
type input "9833959769"
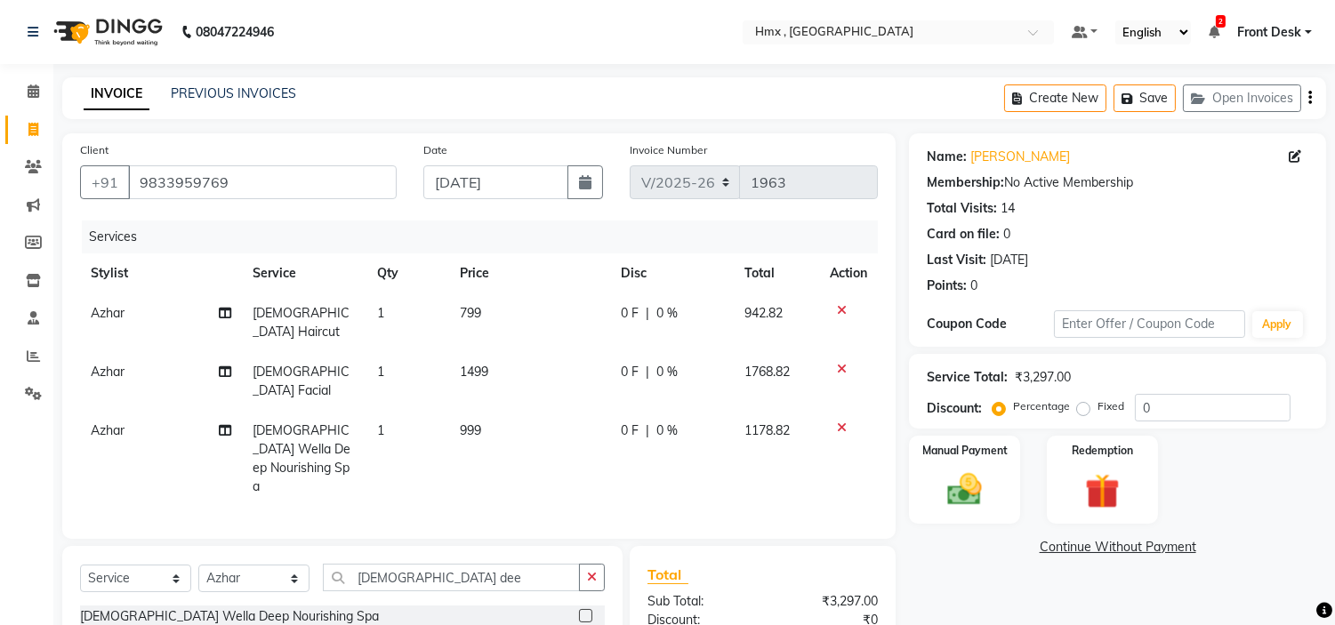
scroll to position [149, 0]
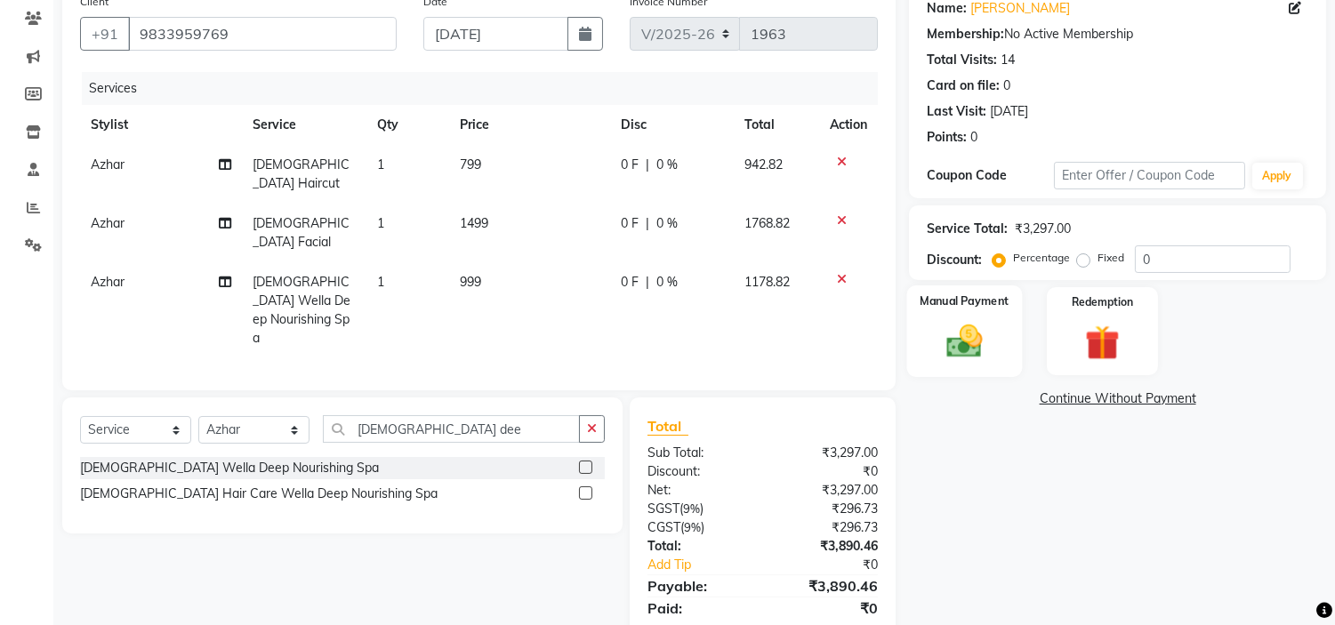
drag, startPoint x: 950, startPoint y: 343, endPoint x: 964, endPoint y: 352, distance: 16.8
click at [953, 345] on img at bounding box center [965, 342] width 59 height 42
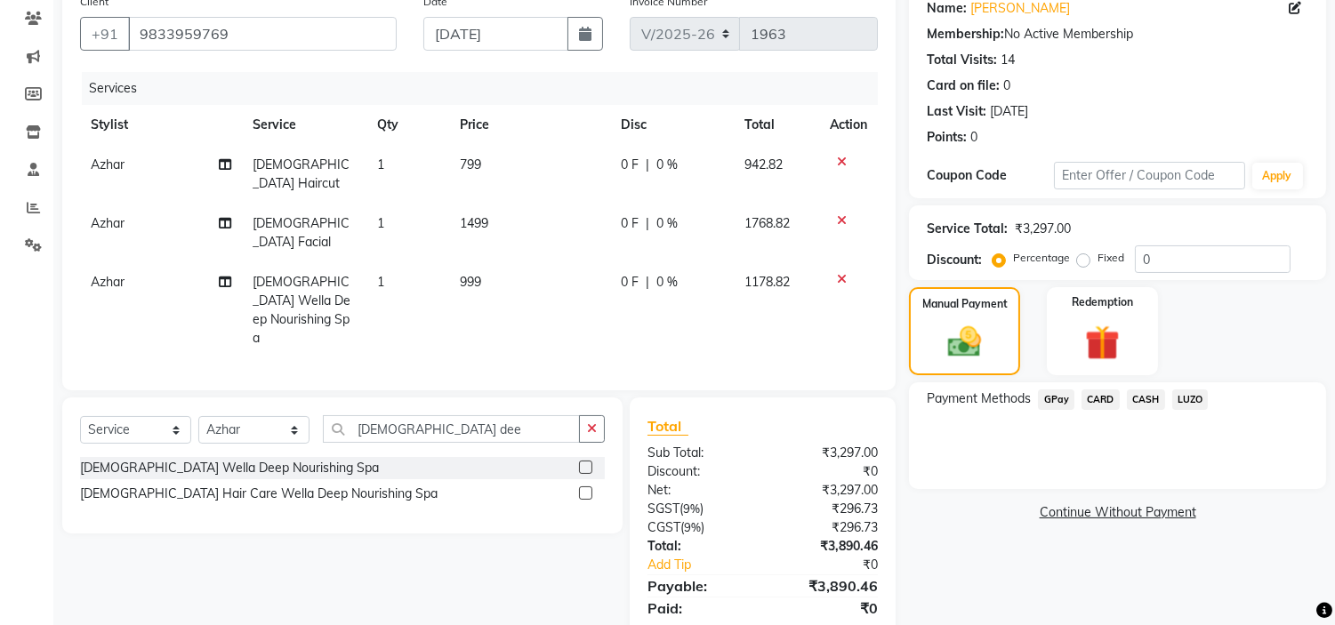
click at [1152, 401] on span "CASH" at bounding box center [1146, 399] width 38 height 20
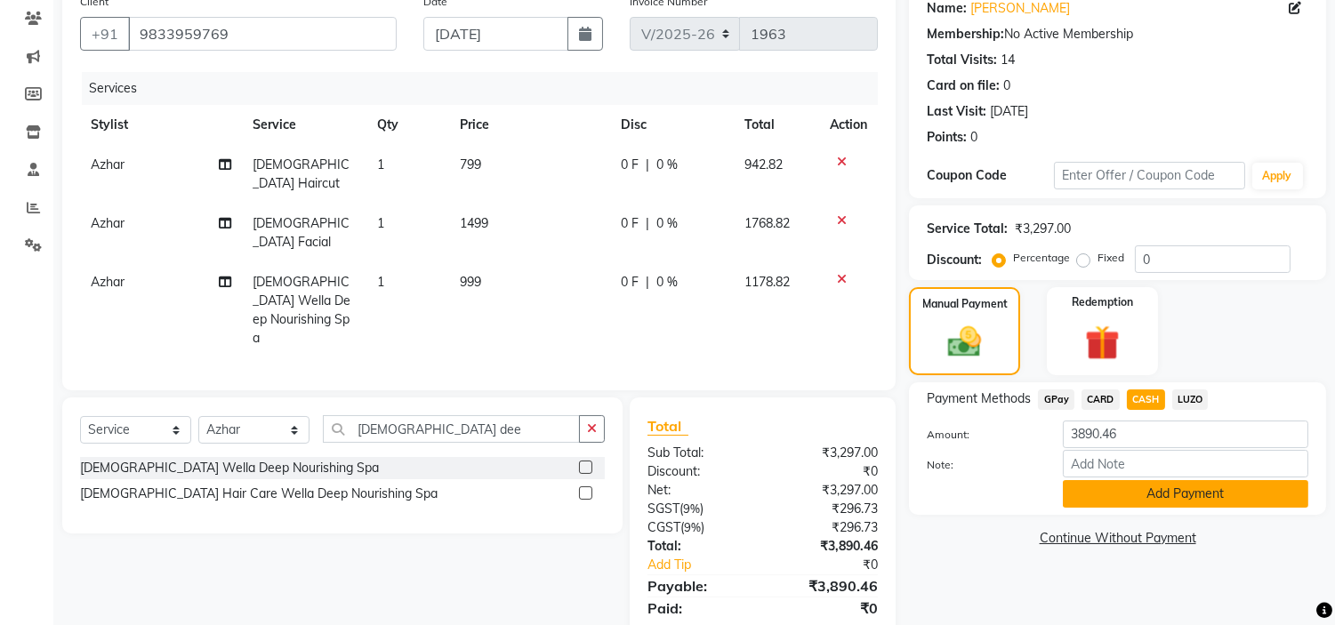
click at [1119, 494] on button "Add Payment" at bounding box center [1185, 494] width 245 height 28
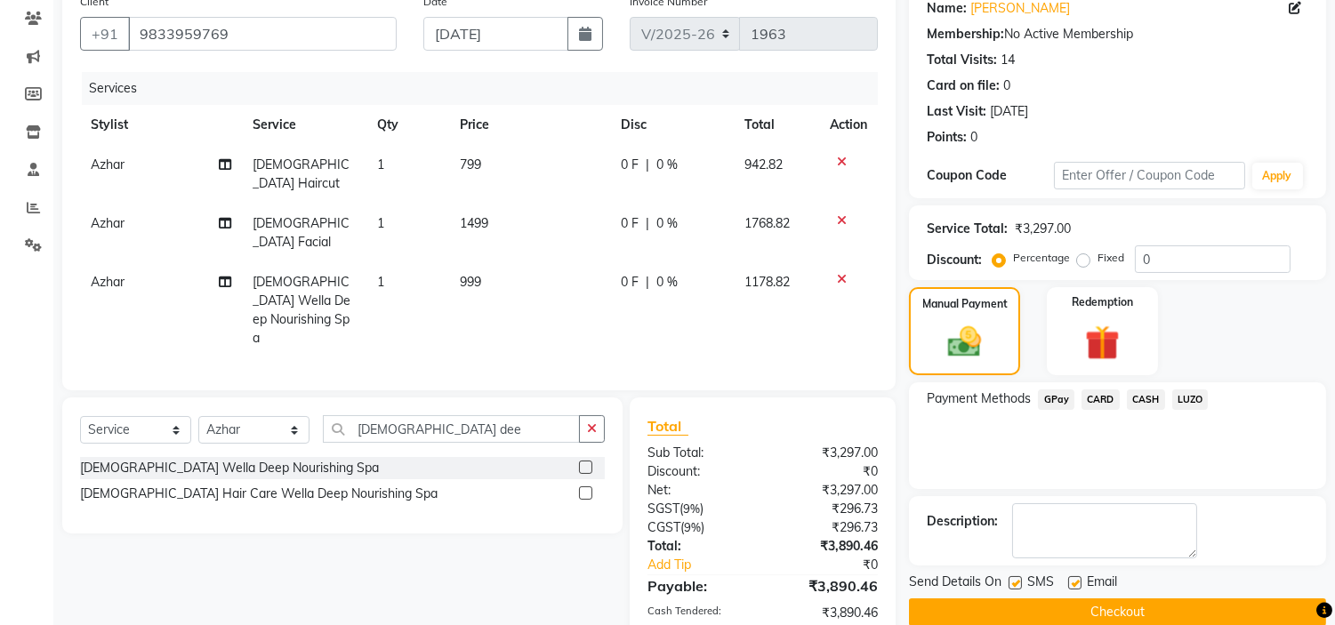
scroll to position [212, 0]
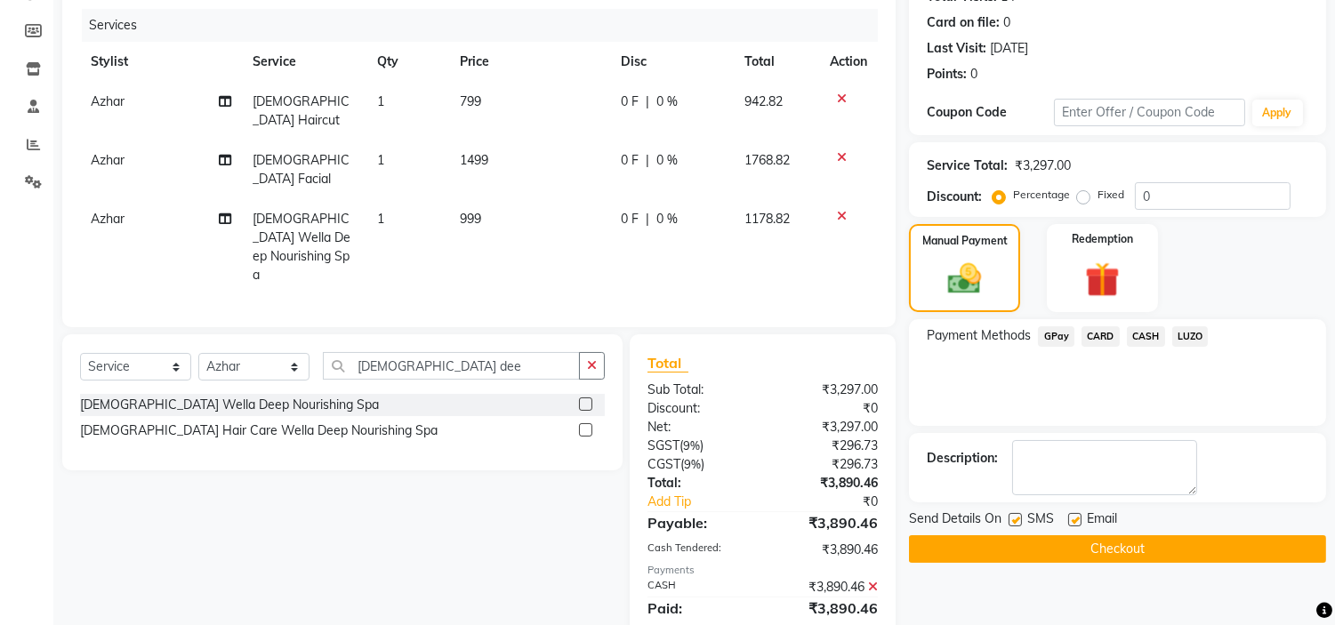
click at [1064, 538] on button "Checkout" at bounding box center [1117, 549] width 417 height 28
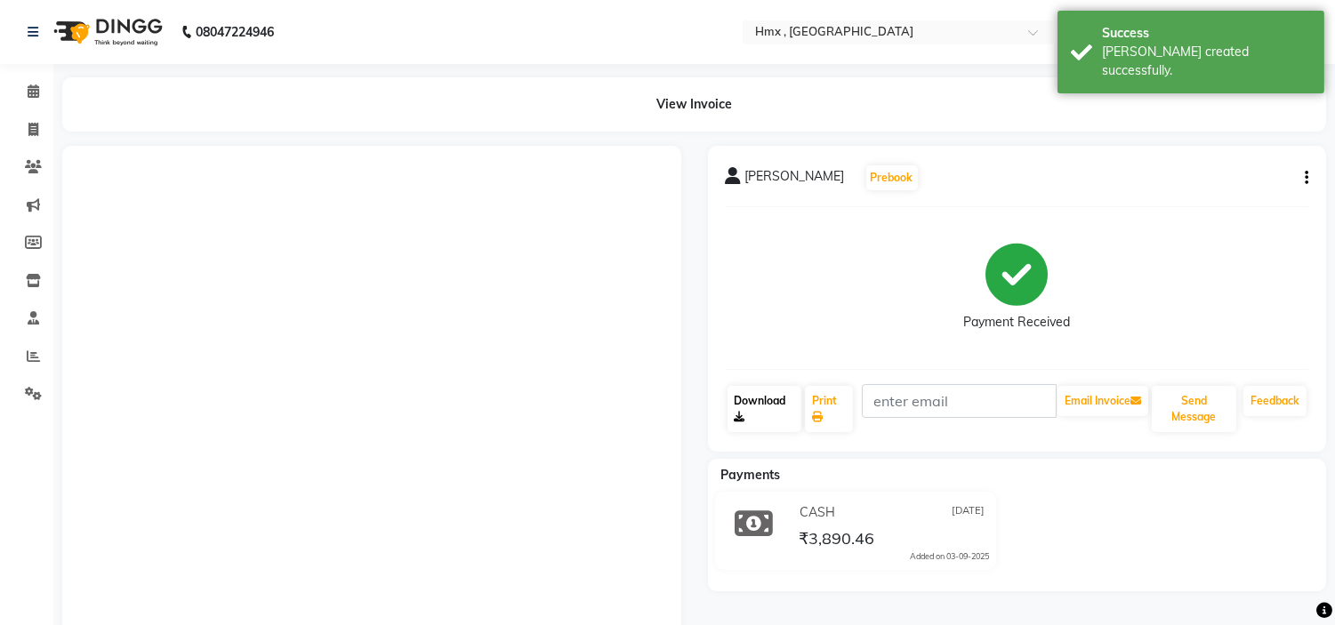
scroll to position [99, 0]
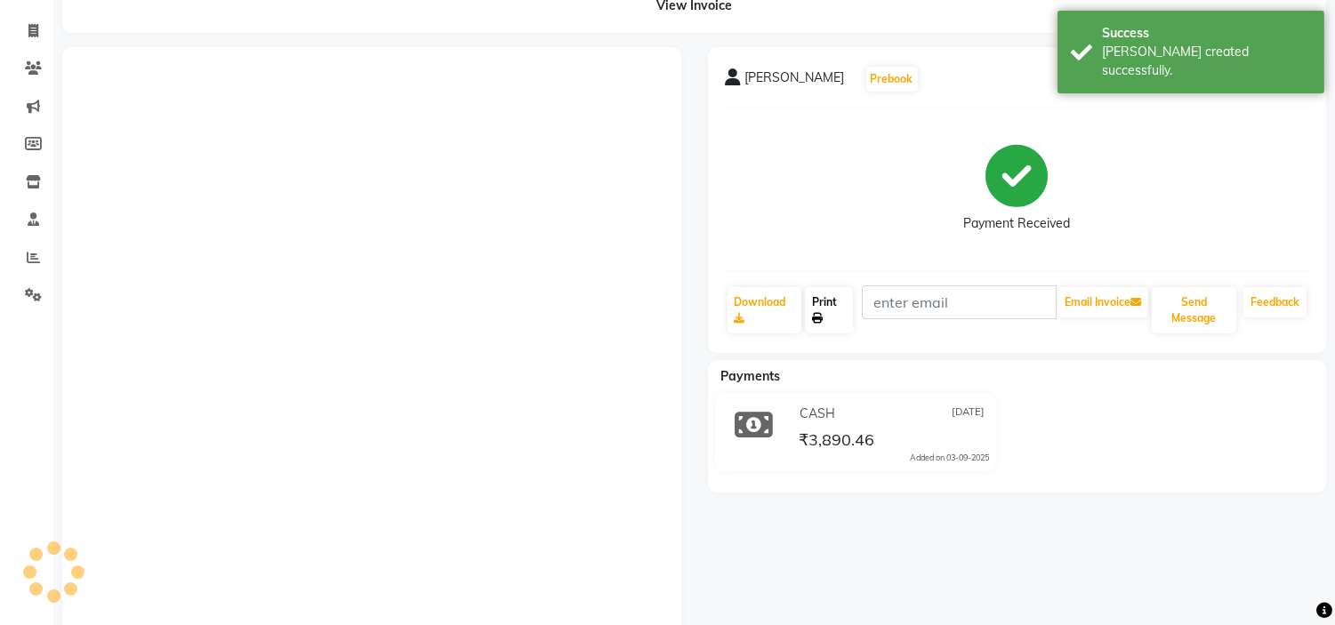
click at [830, 294] on link "Print" at bounding box center [829, 310] width 48 height 46
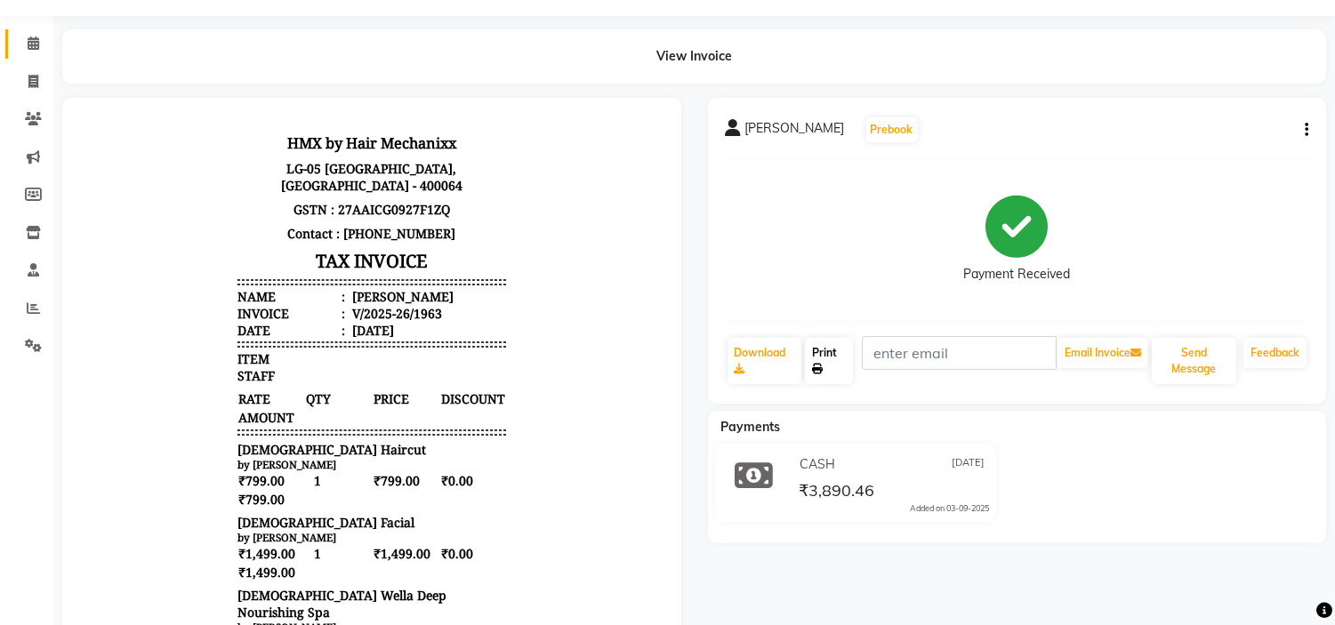
scroll to position [0, 0]
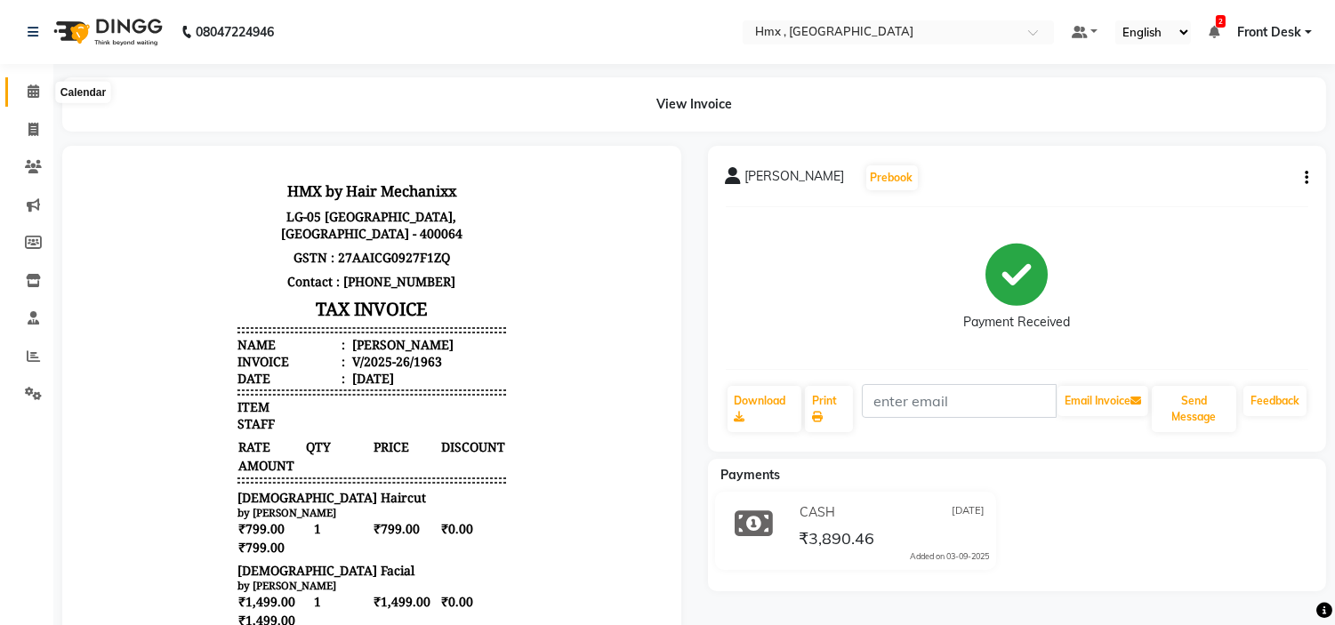
drag, startPoint x: 32, startPoint y: 91, endPoint x: 184, endPoint y: 1, distance: 176.6
click at [32, 91] on icon at bounding box center [34, 90] width 12 height 13
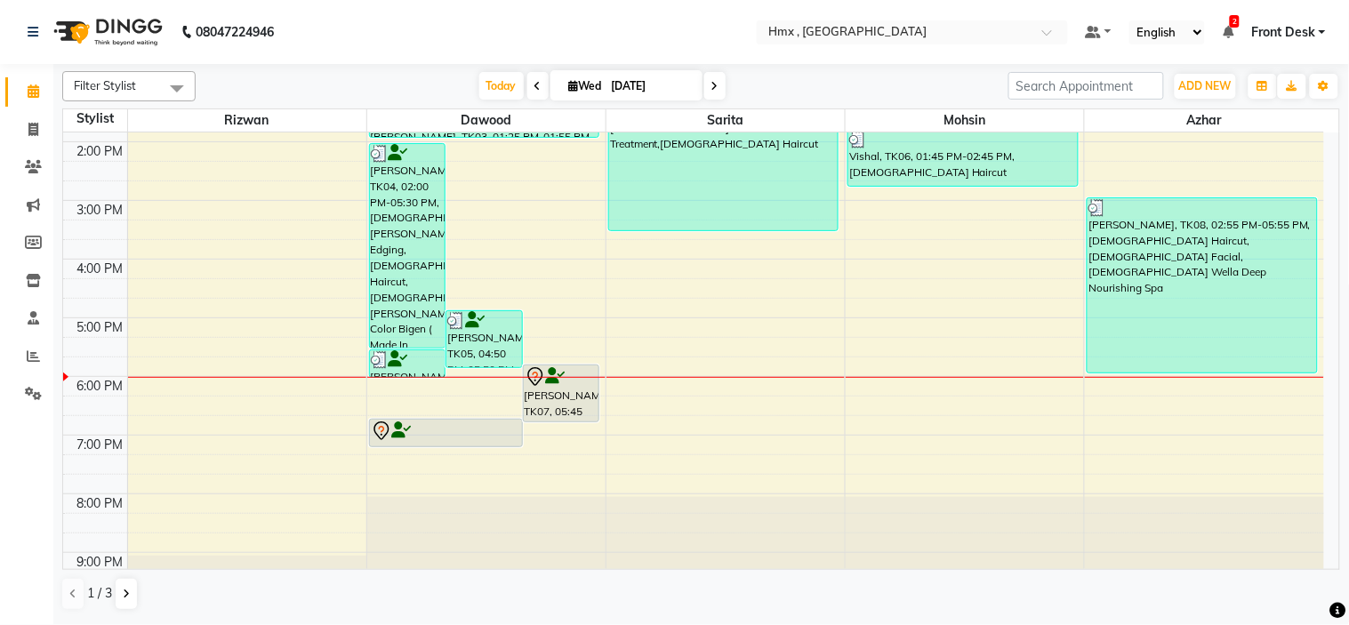
scroll to position [387, 0]
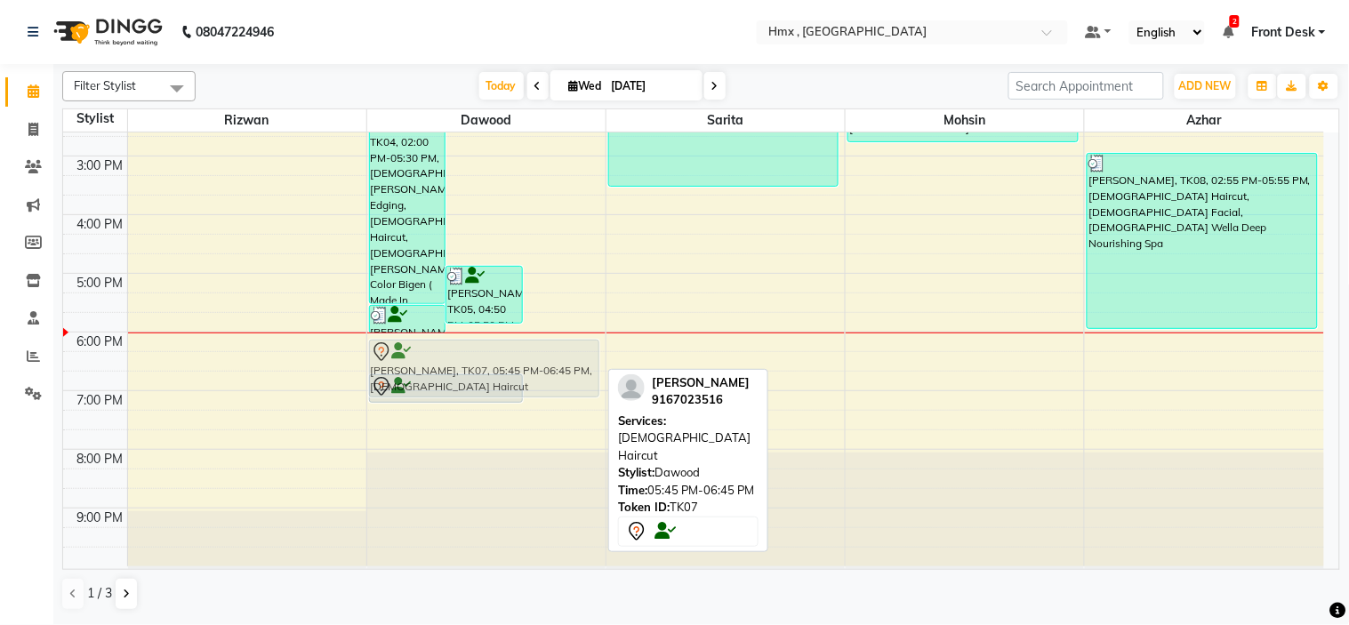
drag, startPoint x: 563, startPoint y: 331, endPoint x: 560, endPoint y: 341, distance: 10.1
click at [560, 341] on div "[PERSON_NAME], TK04, 02:00 PM-05:30 PM, [DEMOGRAPHIC_DATA] [PERSON_NAME] Edging…" at bounding box center [486, 156] width 238 height 821
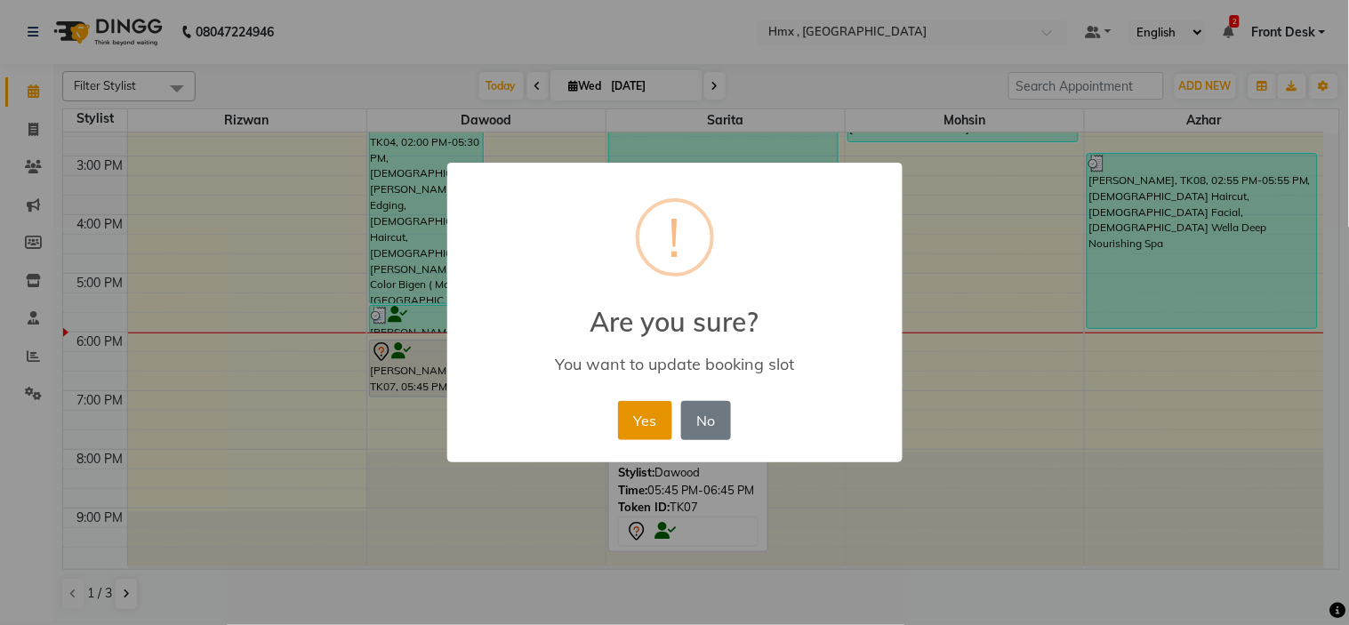
click at [644, 419] on button "Yes" at bounding box center [645, 420] width 54 height 39
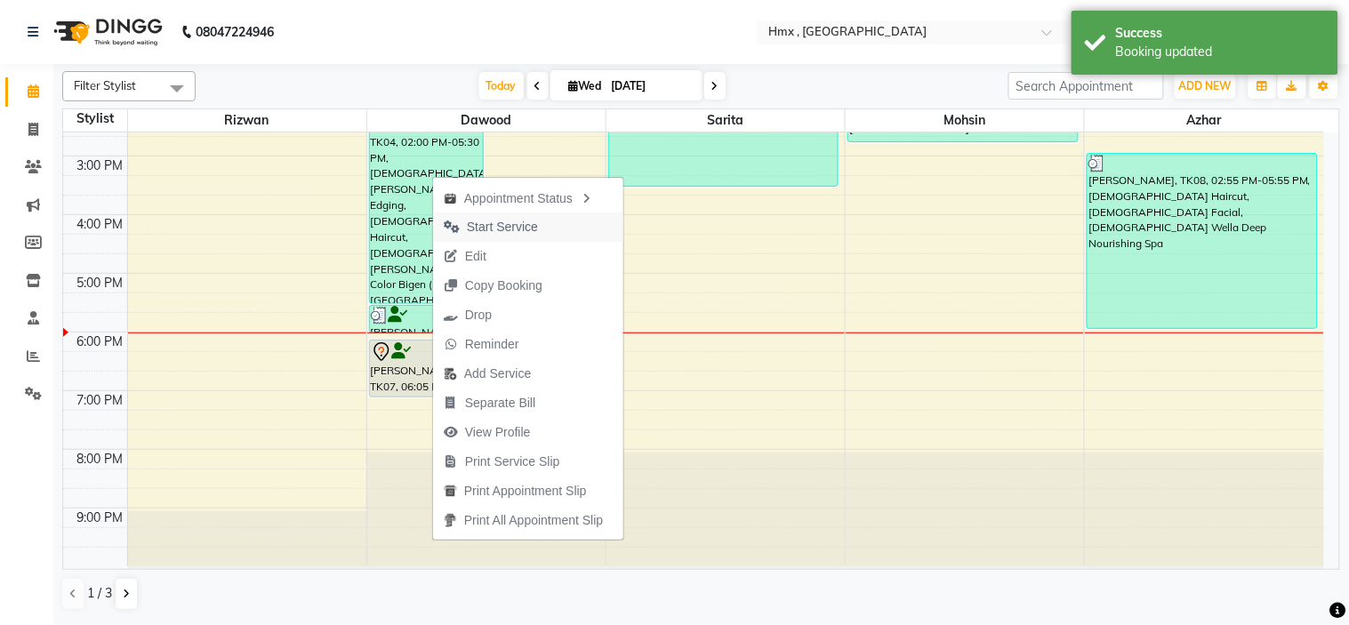
click at [495, 227] on span "Start Service" at bounding box center [502, 227] width 71 height 19
